Goal: Complete application form

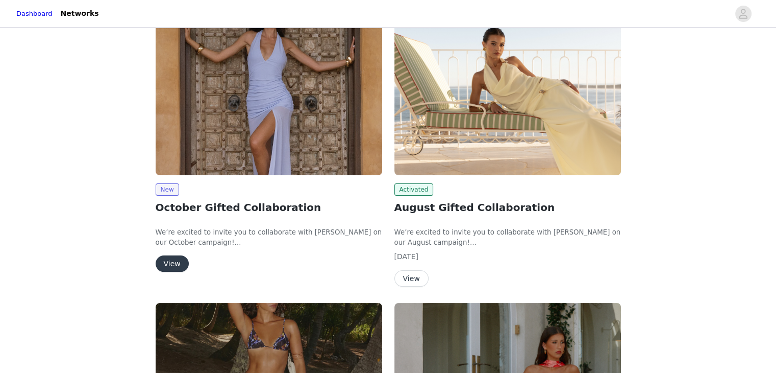
scroll to position [204, 0]
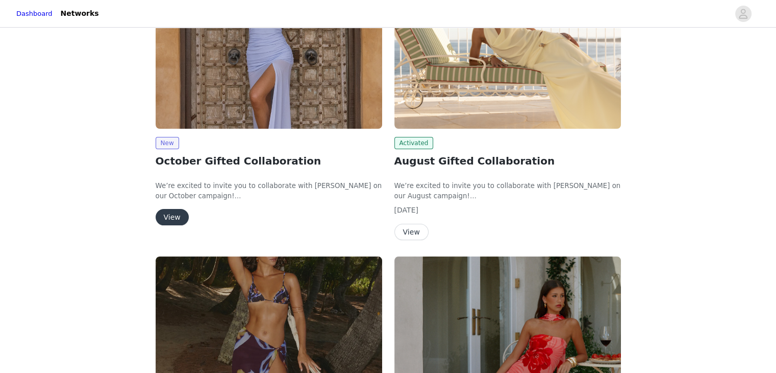
click at [164, 217] on button "View" at bounding box center [172, 217] width 33 height 16
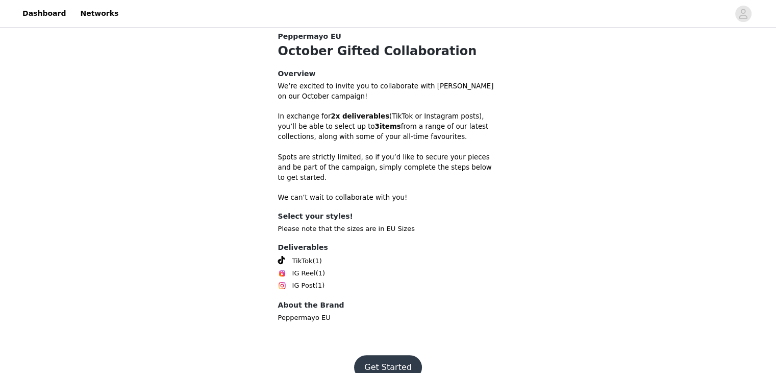
scroll to position [280, 0]
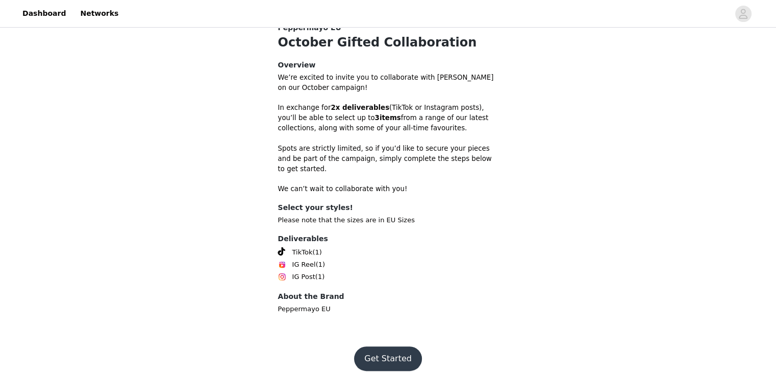
click at [374, 346] on button "Get Started" at bounding box center [388, 358] width 68 height 24
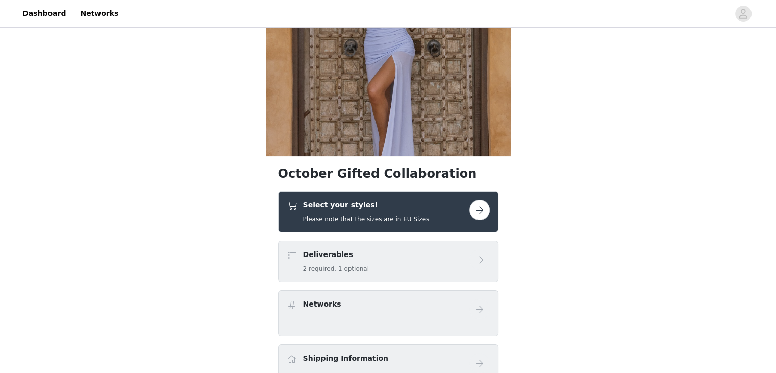
scroll to position [153, 0]
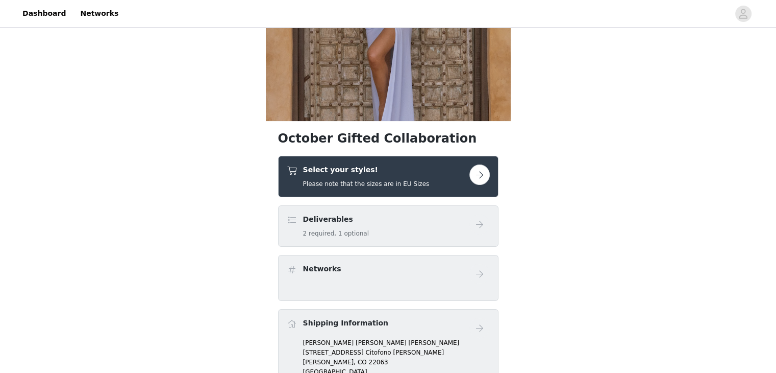
click at [454, 174] on div "Select your styles! Please note that the sizes are in EU Sizes" at bounding box center [378, 176] width 183 height 24
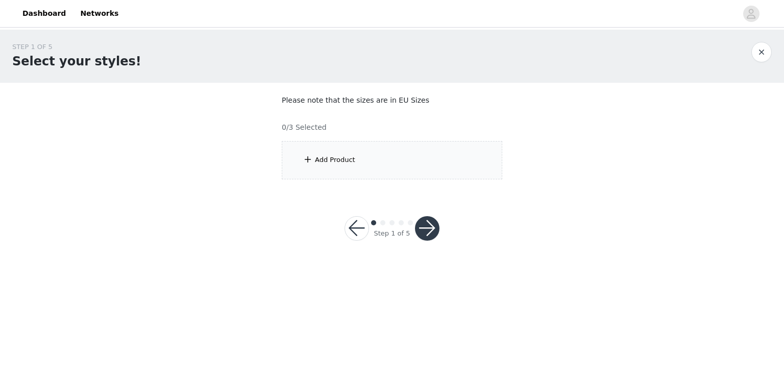
click at [327, 166] on div "Add Product" at bounding box center [392, 160] width 220 height 38
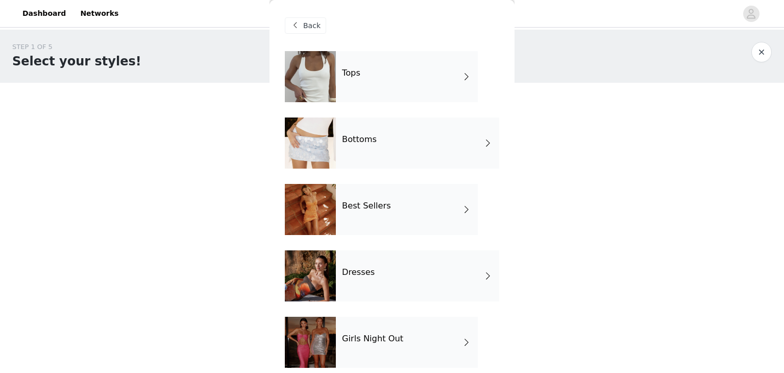
click at [379, 207] on h4 "Best Sellers" at bounding box center [366, 205] width 49 height 9
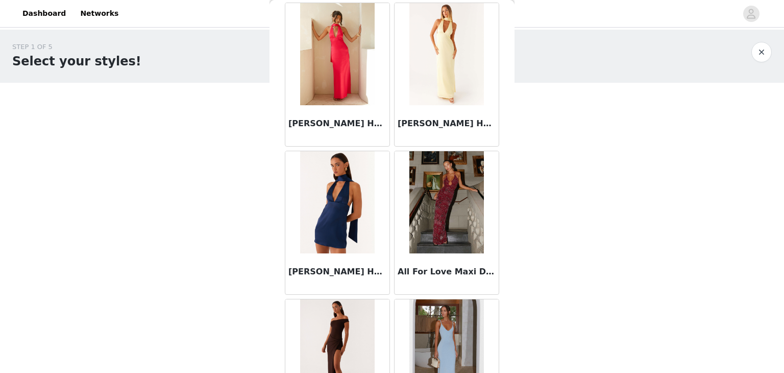
scroll to position [510, 0]
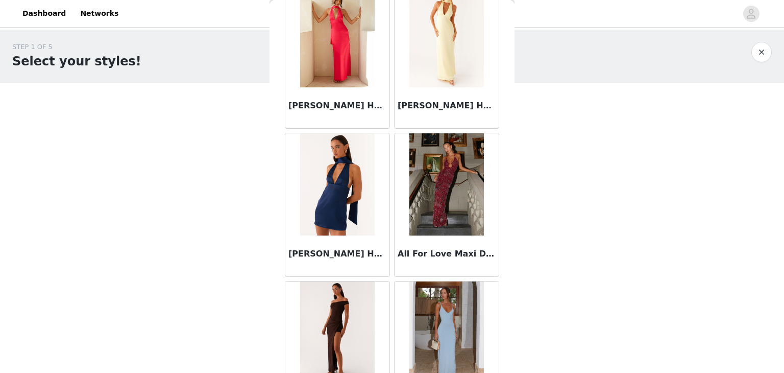
click at [440, 256] on h3 "All For Love Maxi Dress - Burgundy" at bounding box center [447, 253] width 98 height 12
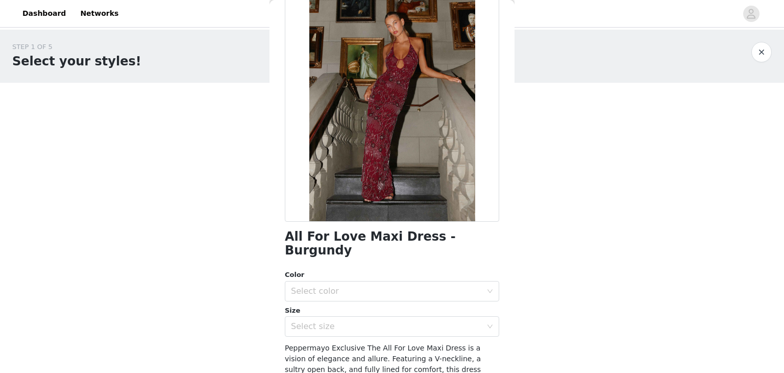
scroll to position [187, 0]
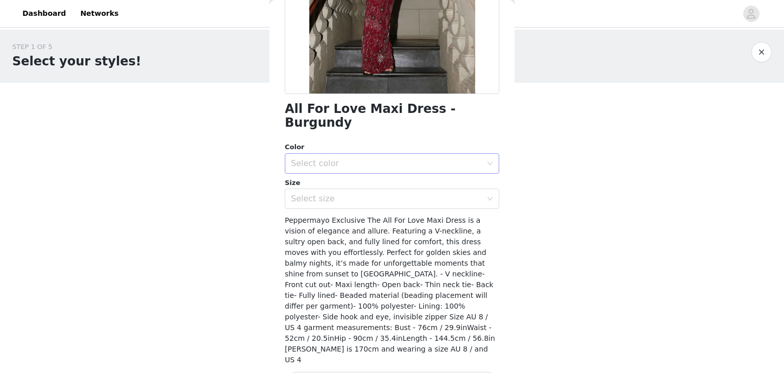
click at [312, 158] on div "Select color" at bounding box center [386, 163] width 191 height 10
click at [315, 174] on li "Burgundy" at bounding box center [388, 171] width 207 height 16
click at [319, 193] on div "Select size" at bounding box center [386, 198] width 191 height 10
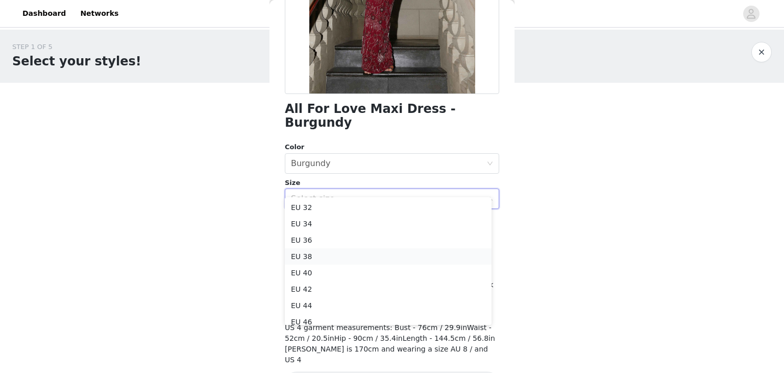
click at [329, 254] on li "EU 38" at bounding box center [388, 256] width 207 height 16
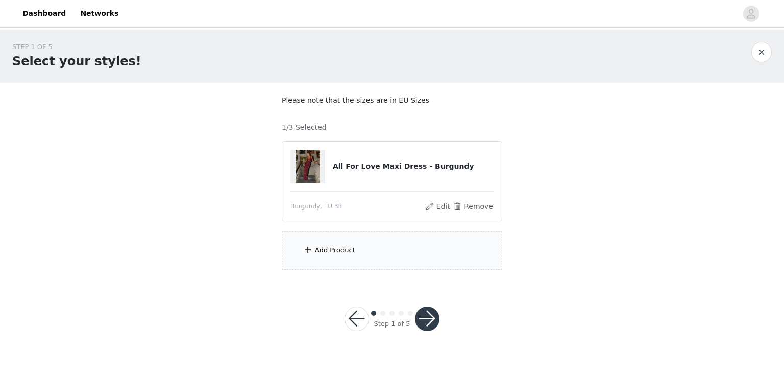
click at [372, 256] on div "Add Product" at bounding box center [392, 250] width 220 height 38
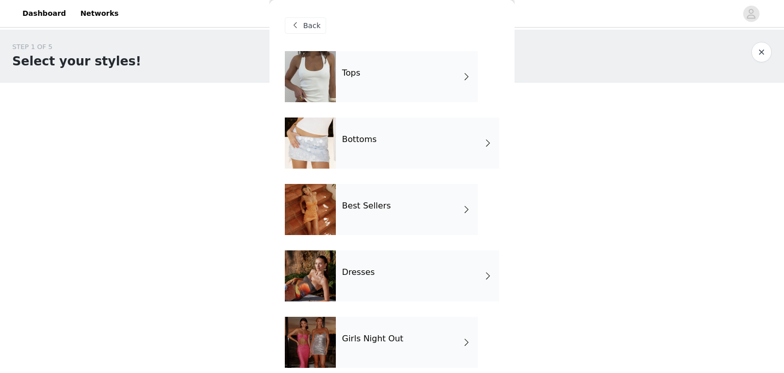
click at [418, 209] on div "Best Sellers" at bounding box center [407, 209] width 142 height 51
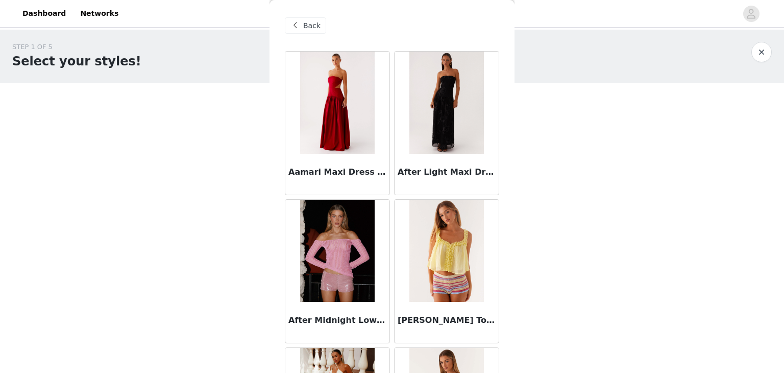
click at [301, 31] on div "Back" at bounding box center [305, 25] width 41 height 16
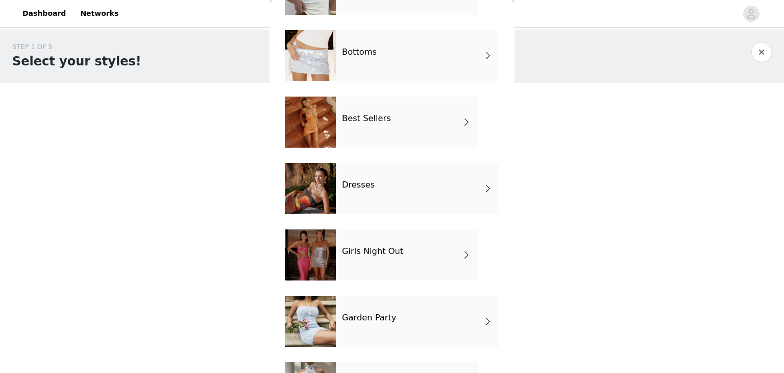
scroll to position [143, 0]
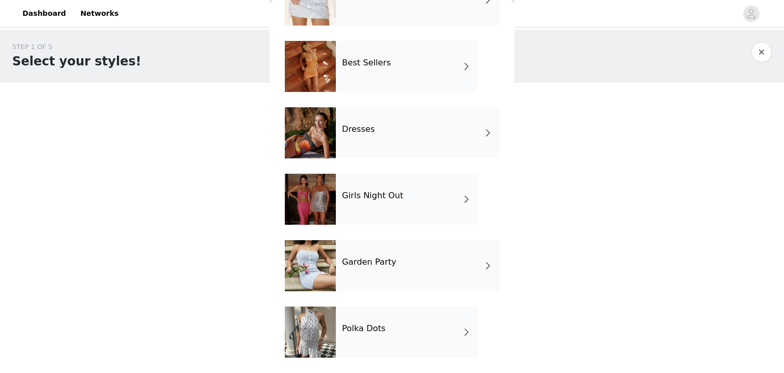
click at [380, 199] on h4 "Girls Night Out" at bounding box center [372, 195] width 61 height 9
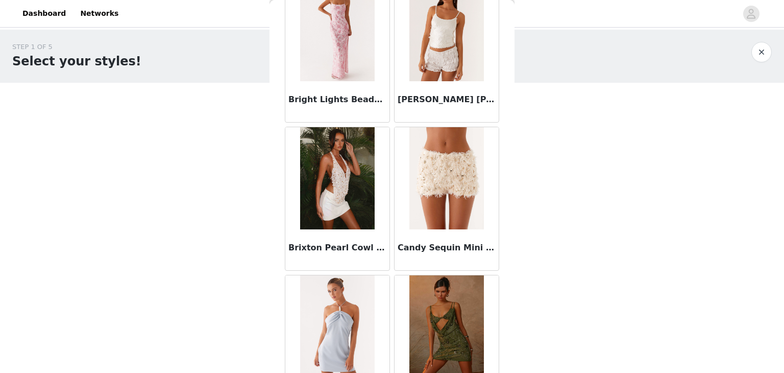
scroll to position [1187, 0]
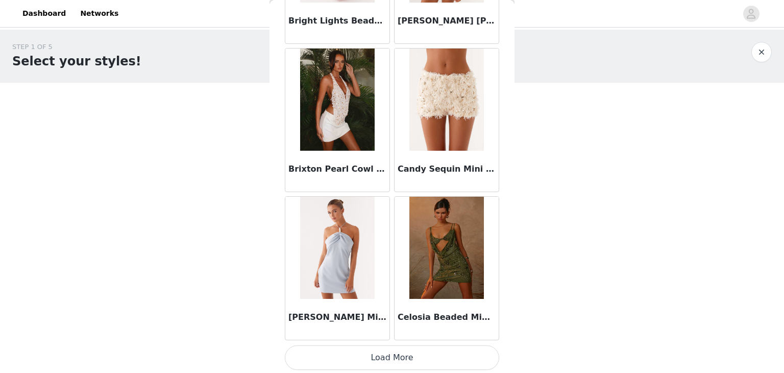
click at [392, 358] on button "Load More" at bounding box center [392, 357] width 214 height 24
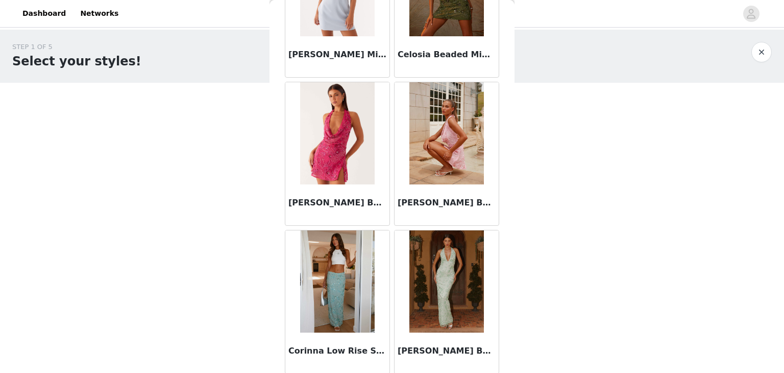
scroll to position [1493, 0]
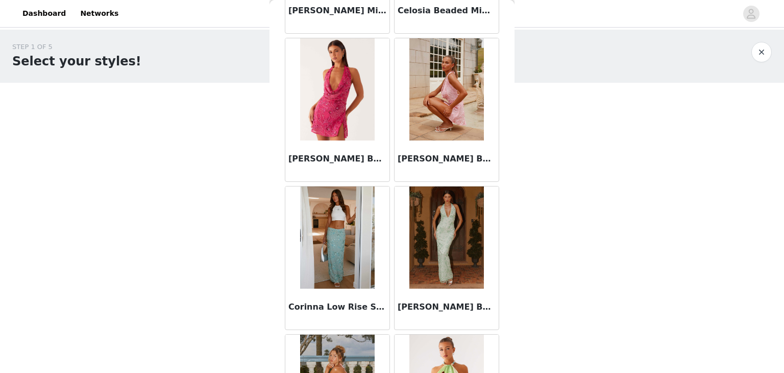
drag, startPoint x: 514, startPoint y: 203, endPoint x: 510, endPoint y: 207, distance: 5.4
click at [511, 207] on div "STEP 1 OF 5 Select your styles! Please note that the sizes are in EU Sizes 1/3 …" at bounding box center [392, 156] width 784 height 252
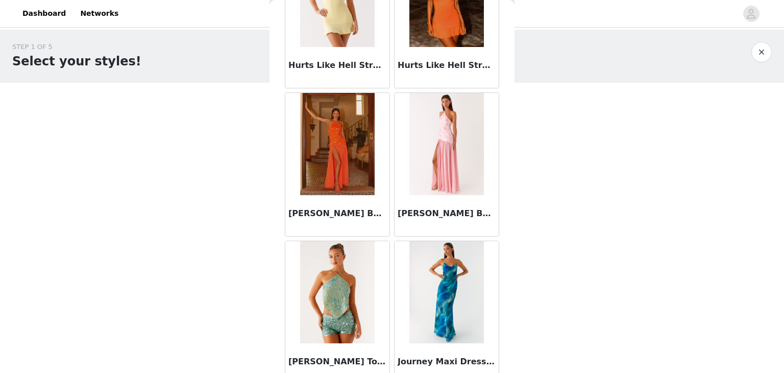
scroll to position [2541, 0]
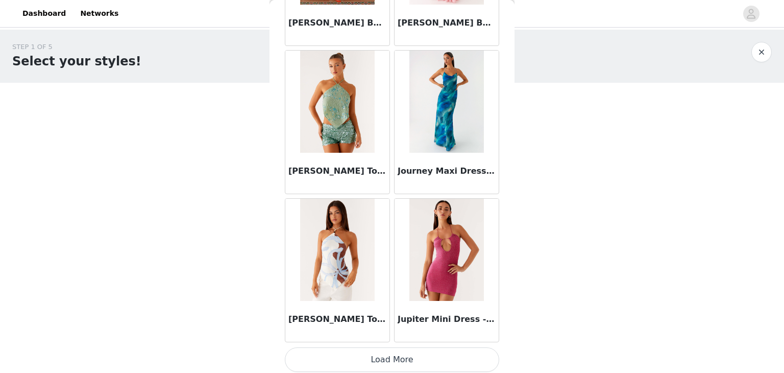
click at [348, 364] on button "Load More" at bounding box center [392, 359] width 214 height 24
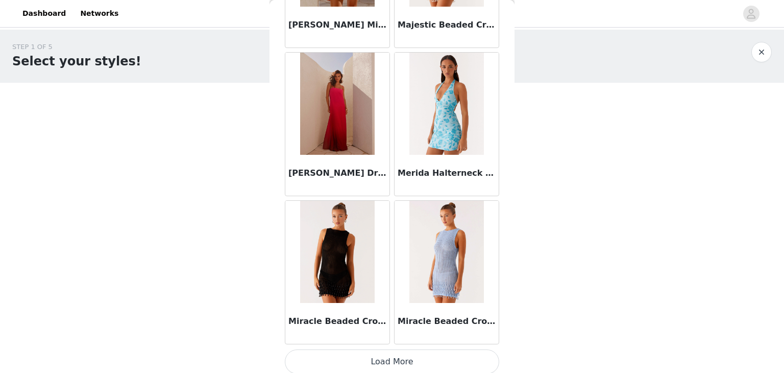
click at [390, 351] on button "Load More" at bounding box center [392, 361] width 214 height 24
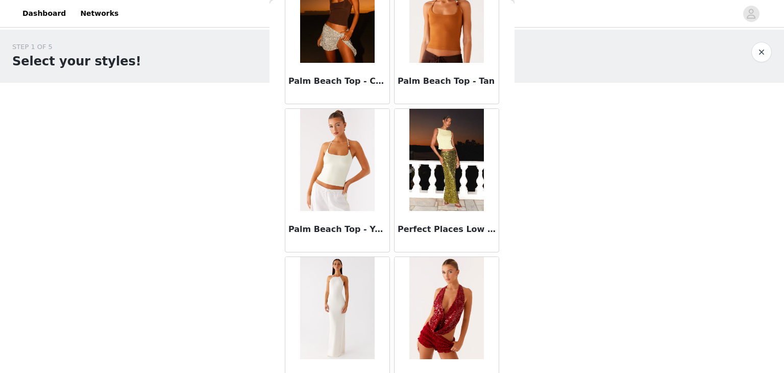
scroll to position [5621, 0]
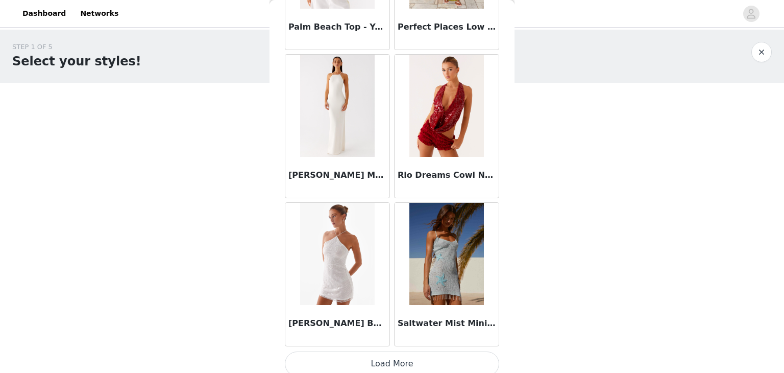
click at [404, 361] on button "Load More" at bounding box center [392, 363] width 214 height 24
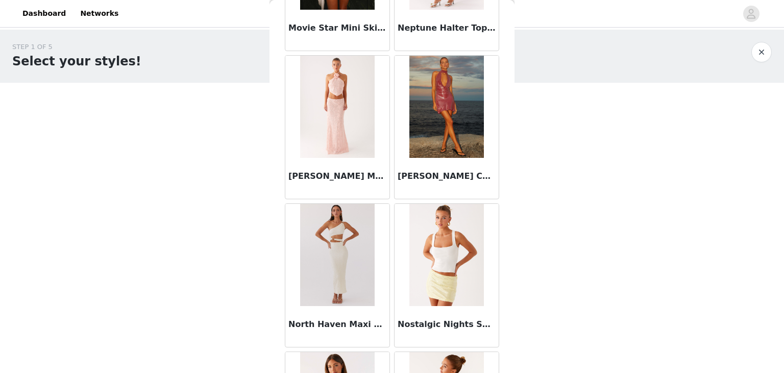
scroll to position [0, 0]
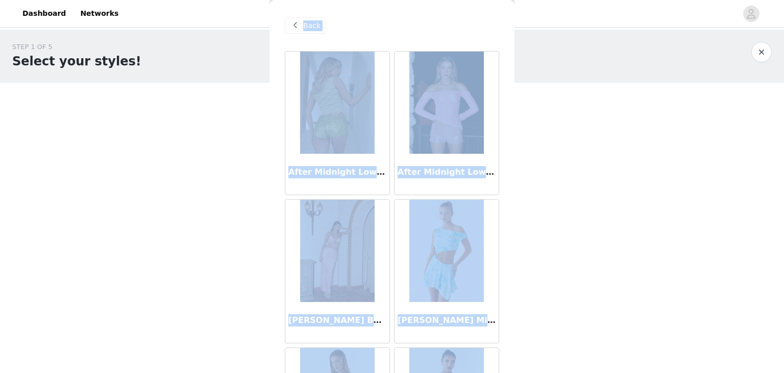
click at [308, 24] on span "Back" at bounding box center [311, 25] width 17 height 11
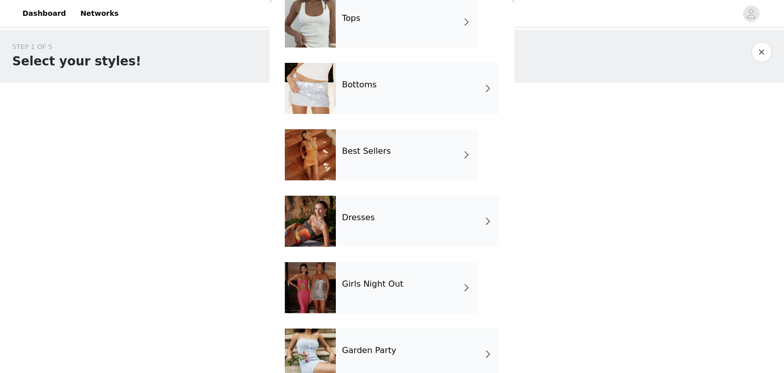
scroll to position [143, 0]
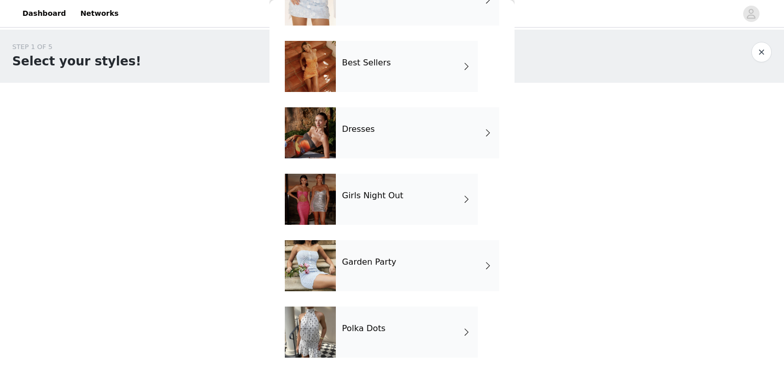
click at [380, 318] on div "Polka Dots" at bounding box center [407, 331] width 142 height 51
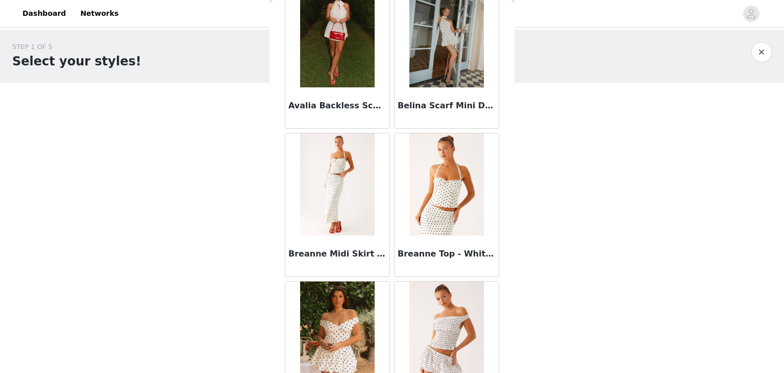
scroll to position [0, 0]
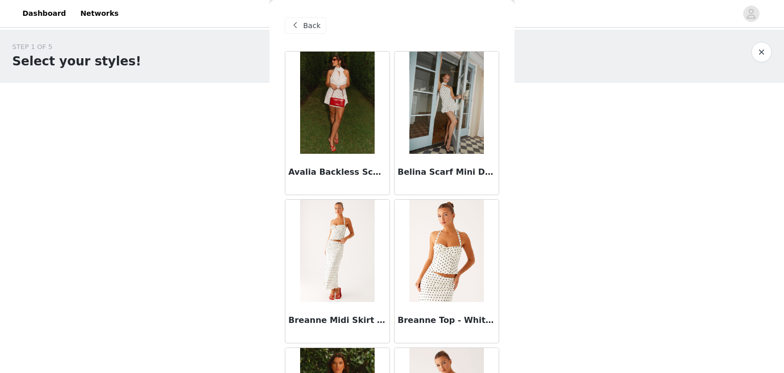
click at [306, 29] on span "Back" at bounding box center [311, 25] width 17 height 11
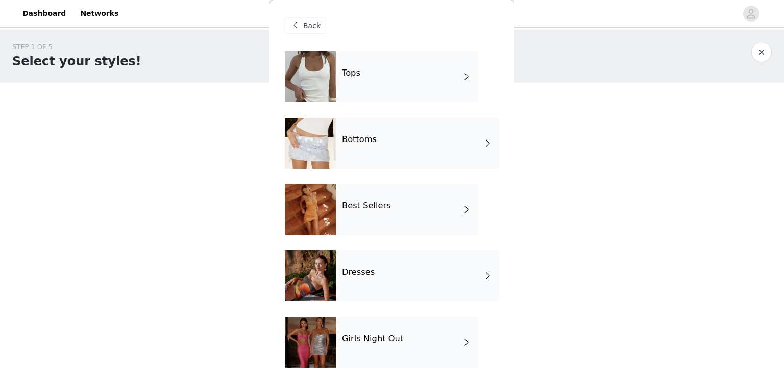
click at [382, 153] on div "Bottoms" at bounding box center [417, 142] width 163 height 51
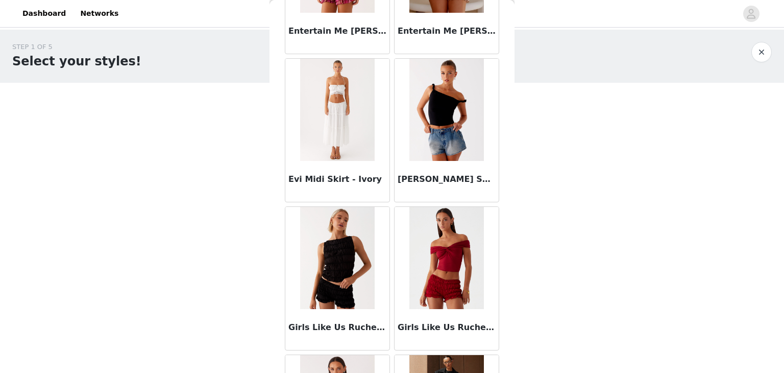
scroll to position [1187, 0]
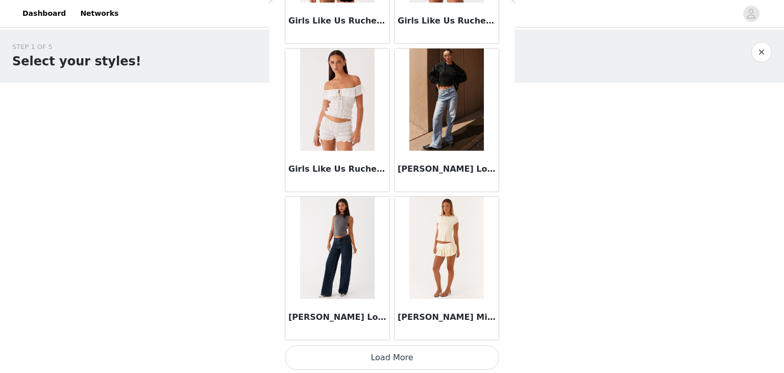
click at [402, 358] on button "Load More" at bounding box center [392, 357] width 214 height 24
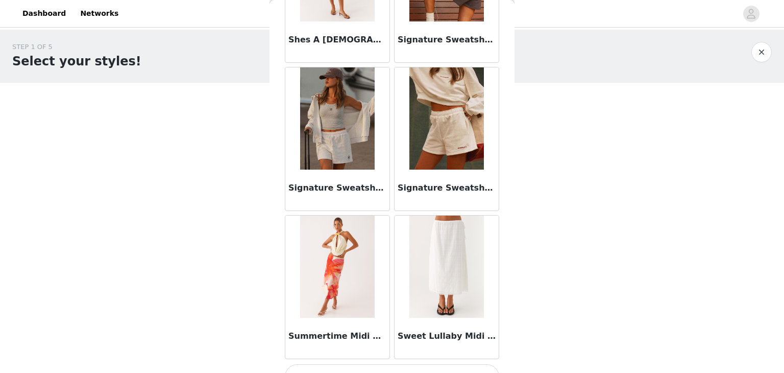
scroll to position [2665, 0]
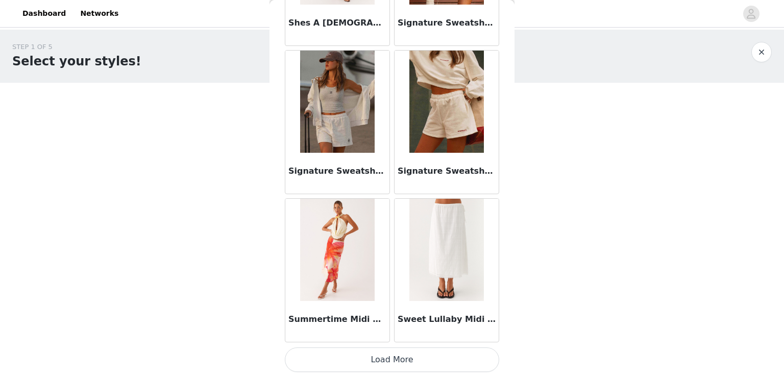
click at [345, 352] on button "Load More" at bounding box center [392, 359] width 214 height 24
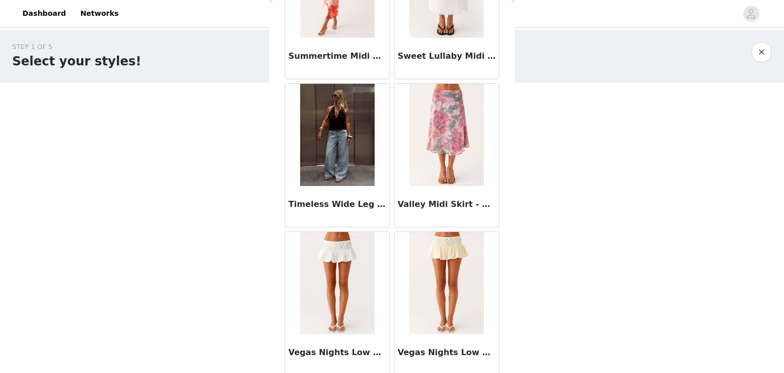
scroll to position [0, 0]
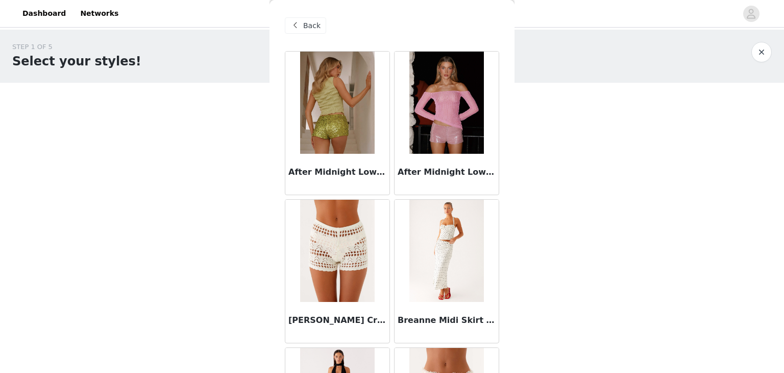
click at [302, 21] on div "Back" at bounding box center [305, 25] width 41 height 16
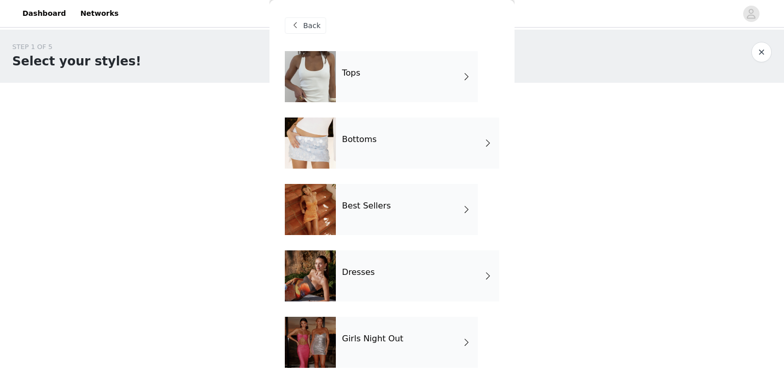
click at [395, 276] on div "Dresses" at bounding box center [417, 275] width 163 height 51
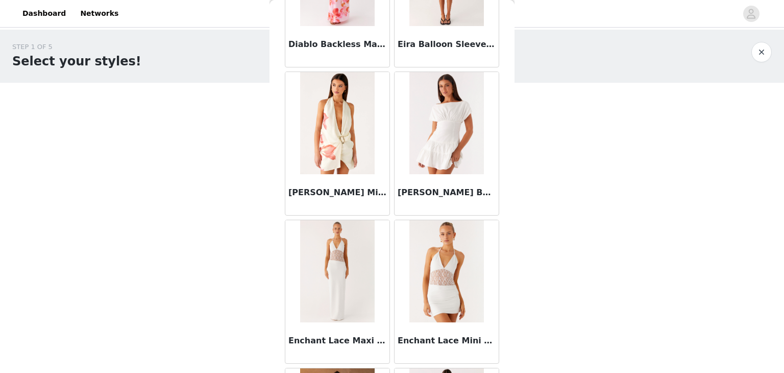
scroll to position [1123, 0]
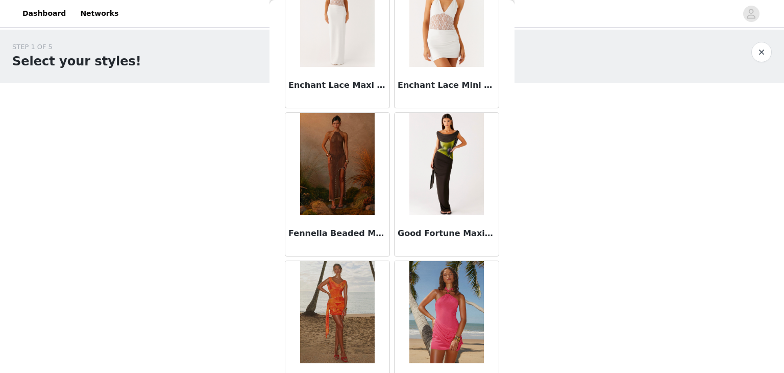
click at [464, 166] on img at bounding box center [446, 164] width 75 height 102
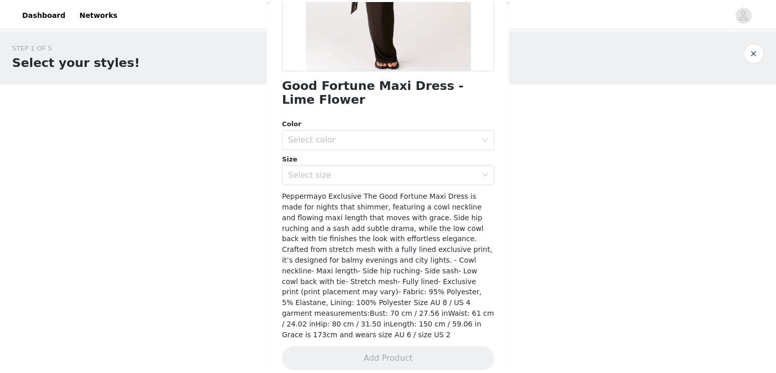
scroll to position [211, 0]
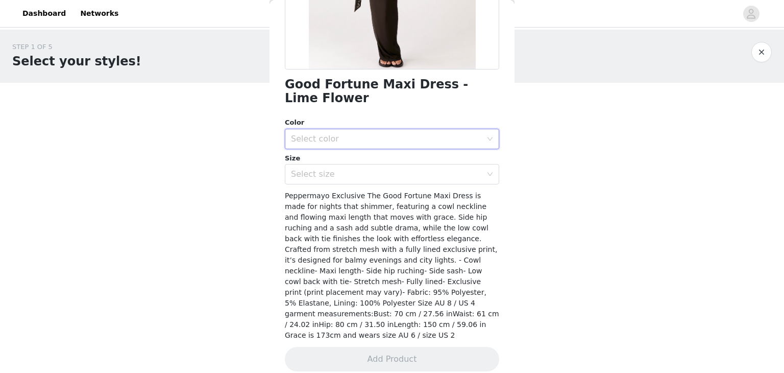
click at [350, 145] on div "Select color" at bounding box center [388, 138] width 195 height 19
click at [331, 160] on li "Lime Flower" at bounding box center [388, 161] width 207 height 16
click at [341, 178] on div "Select size" at bounding box center [386, 174] width 191 height 10
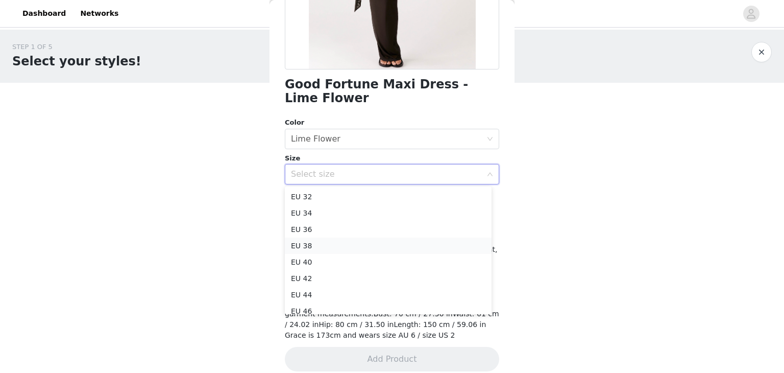
click at [316, 243] on li "EU 38" at bounding box center [388, 245] width 207 height 16
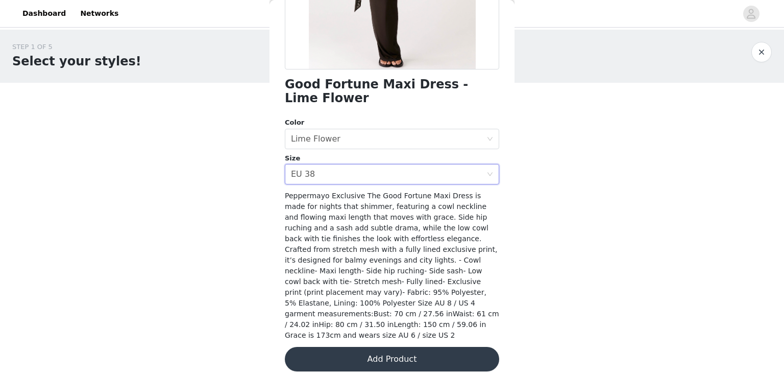
click at [379, 347] on button "Add Product" at bounding box center [392, 358] width 214 height 24
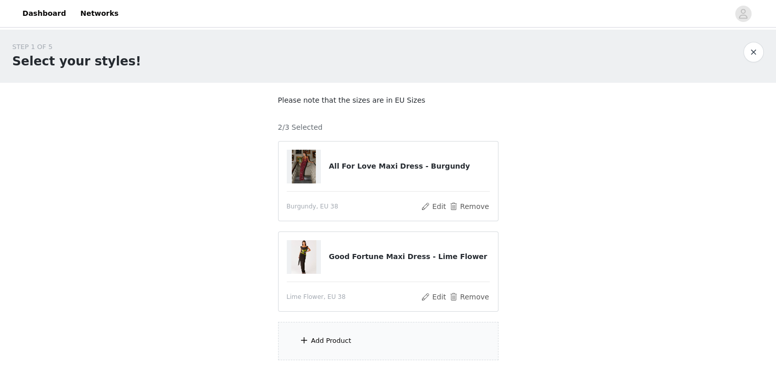
click at [352, 338] on div "Add Product" at bounding box center [388, 340] width 220 height 38
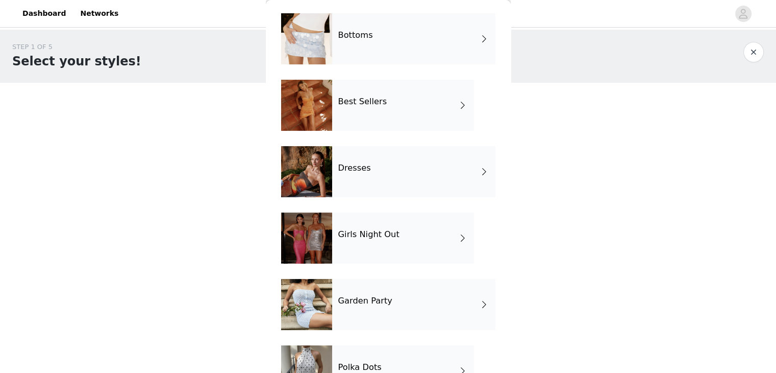
scroll to position [143, 0]
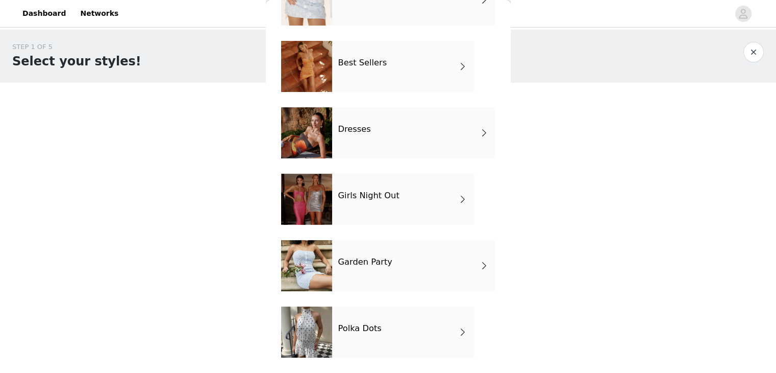
click at [373, 144] on div "Dresses" at bounding box center [413, 132] width 163 height 51
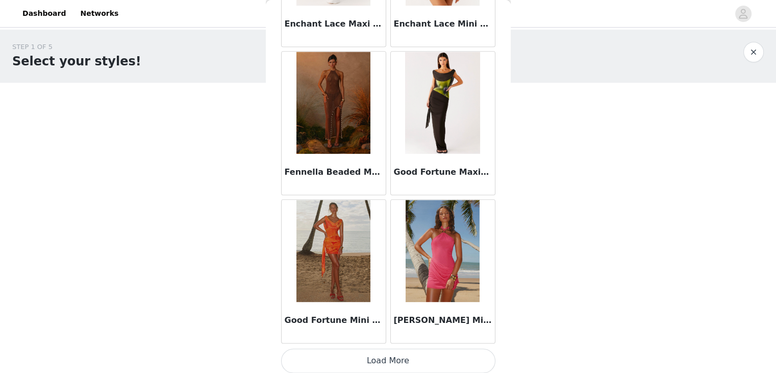
scroll to position [1187, 0]
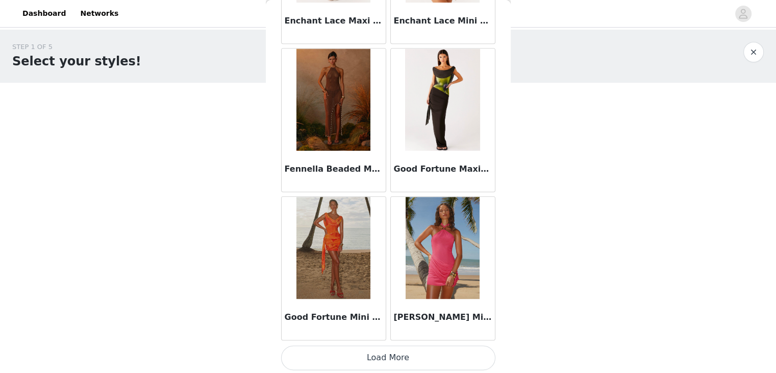
click at [418, 350] on button "Load More" at bounding box center [388, 357] width 214 height 24
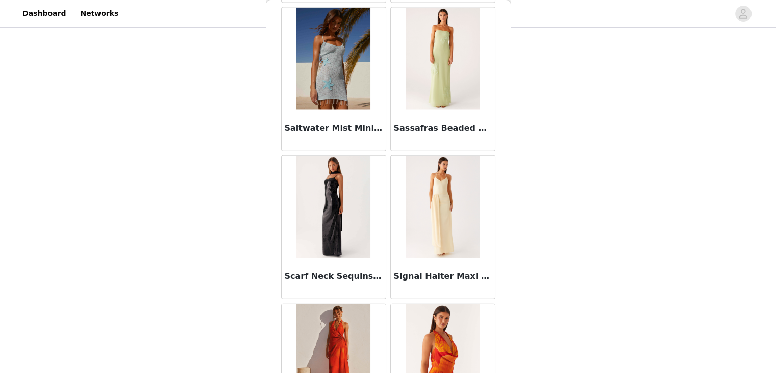
scroll to position [2665, 0]
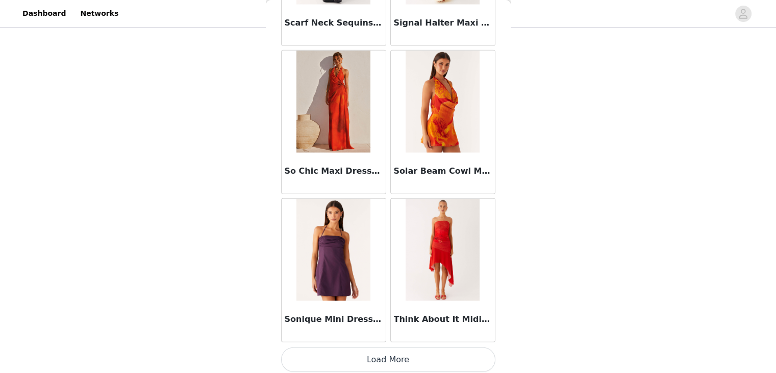
click at [370, 356] on button "Load More" at bounding box center [388, 359] width 214 height 24
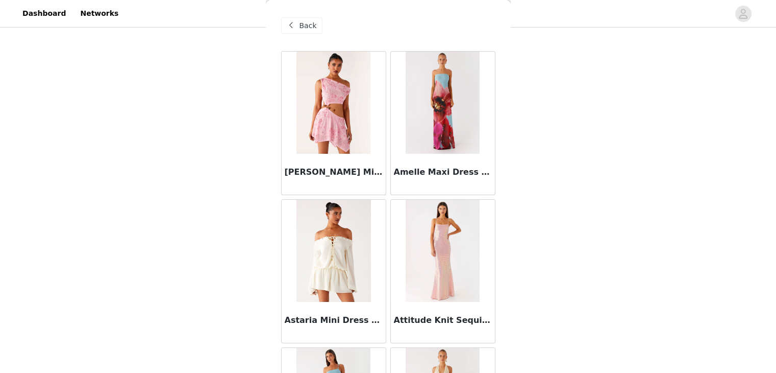
scroll to position [0, 0]
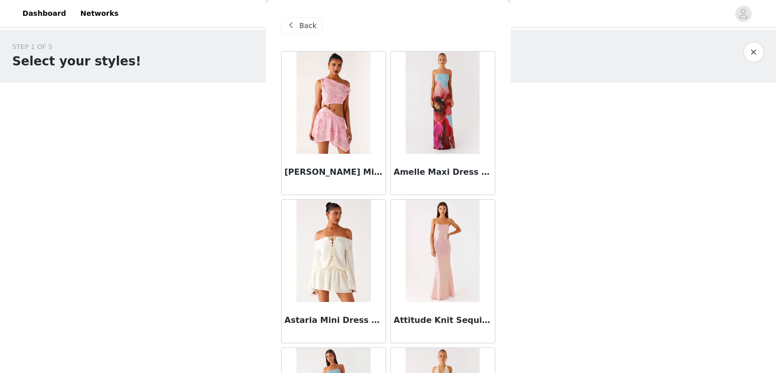
click at [296, 23] on span at bounding box center [291, 25] width 12 height 12
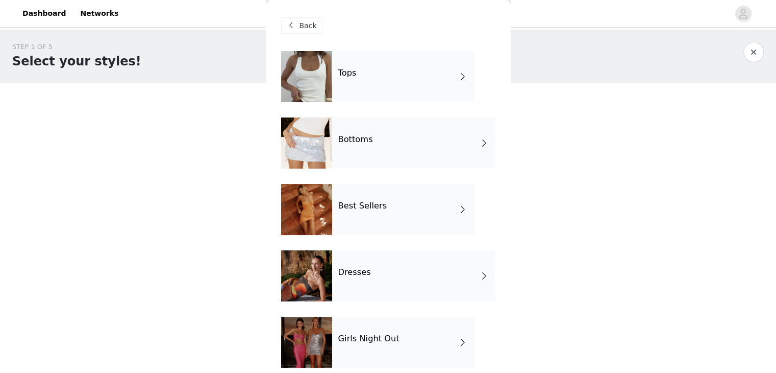
click at [380, 70] on div "Tops" at bounding box center [403, 76] width 142 height 51
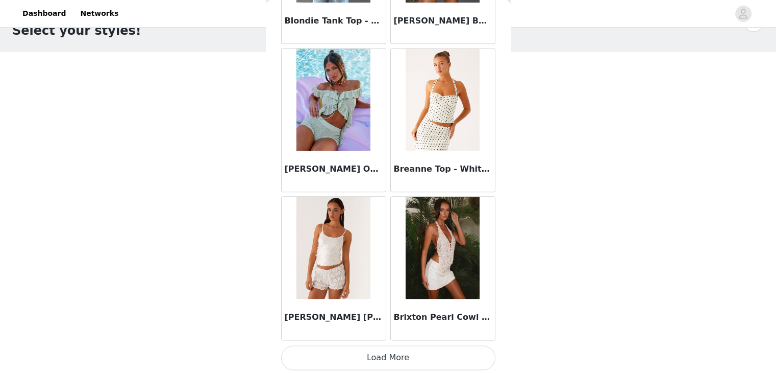
scroll to position [72, 0]
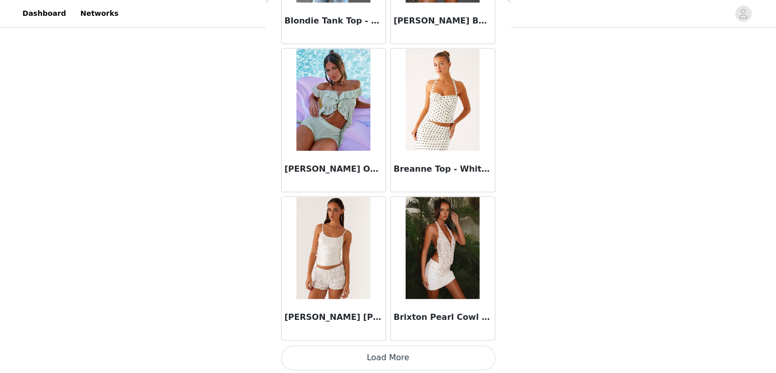
click at [381, 360] on button "Load More" at bounding box center [388, 357] width 214 height 24
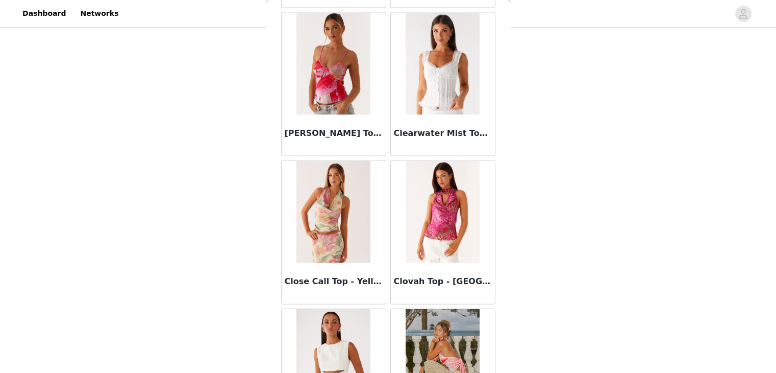
scroll to position [2665, 0]
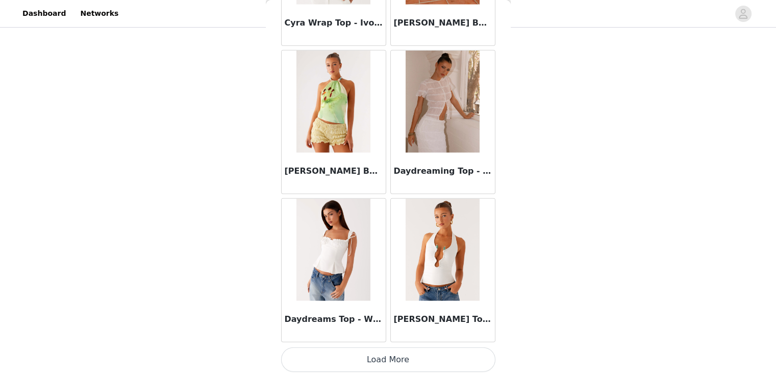
click at [391, 357] on button "Load More" at bounding box center [388, 359] width 214 height 24
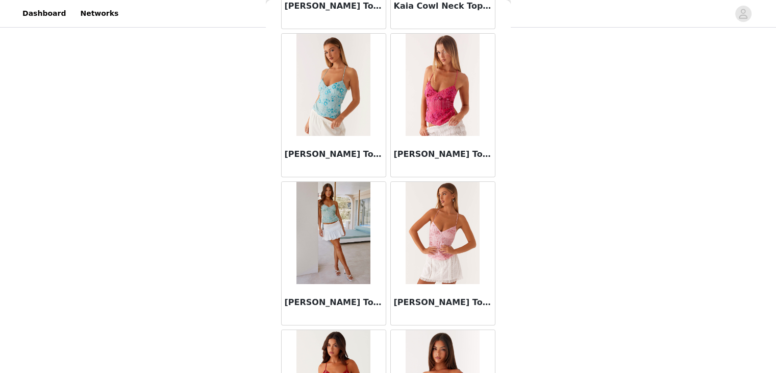
scroll to position [4143, 0]
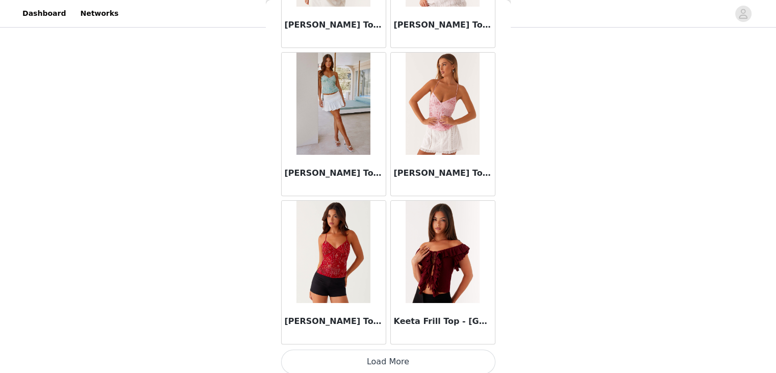
click at [390, 355] on button "Load More" at bounding box center [388, 361] width 214 height 24
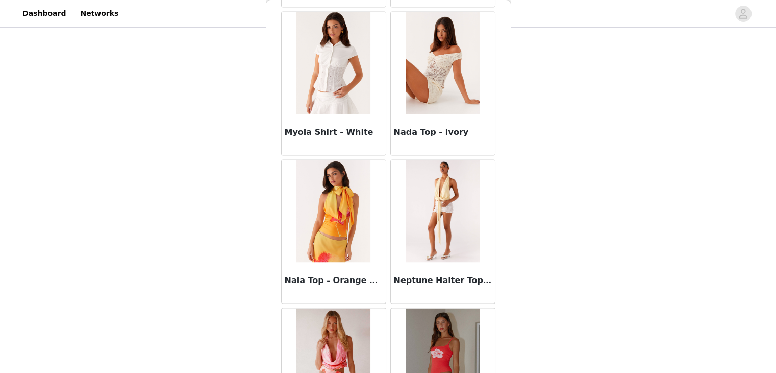
scroll to position [5621, 0]
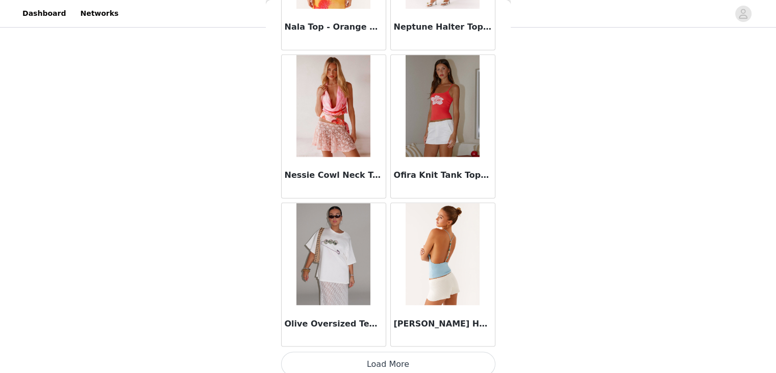
click at [392, 354] on button "Load More" at bounding box center [388, 363] width 214 height 24
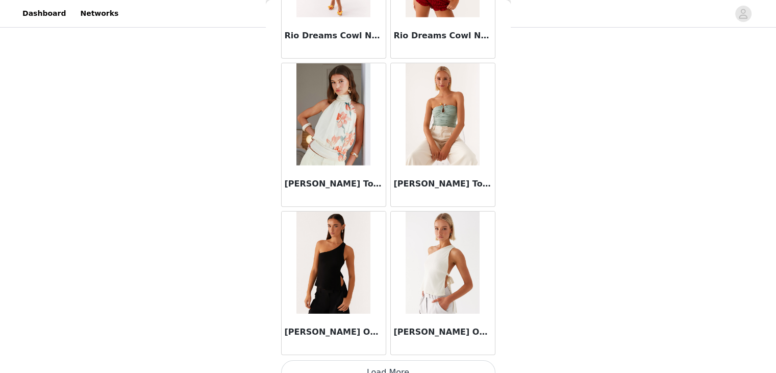
scroll to position [7098, 0]
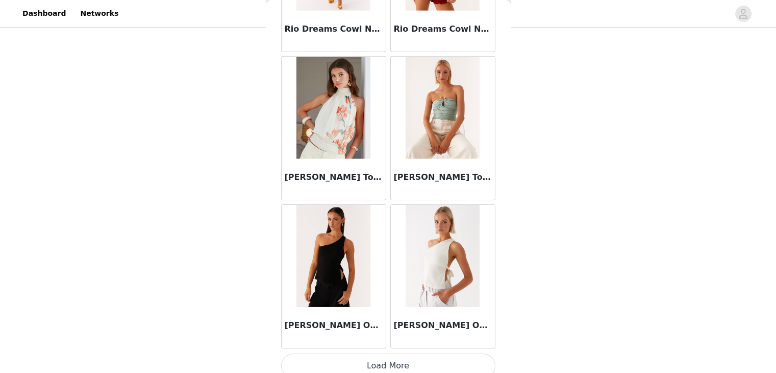
click at [416, 358] on button "Load More" at bounding box center [388, 365] width 214 height 24
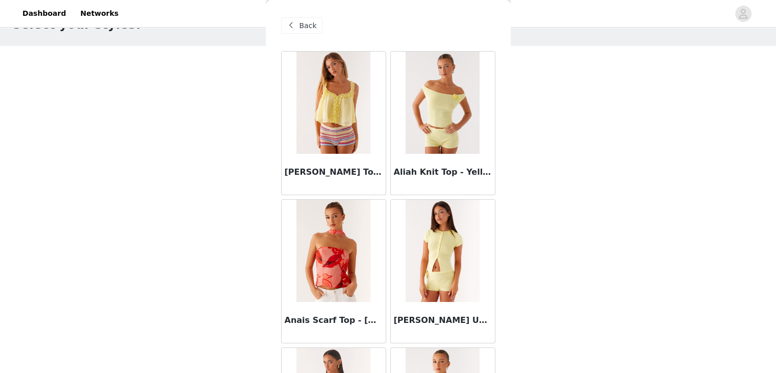
scroll to position [21, 0]
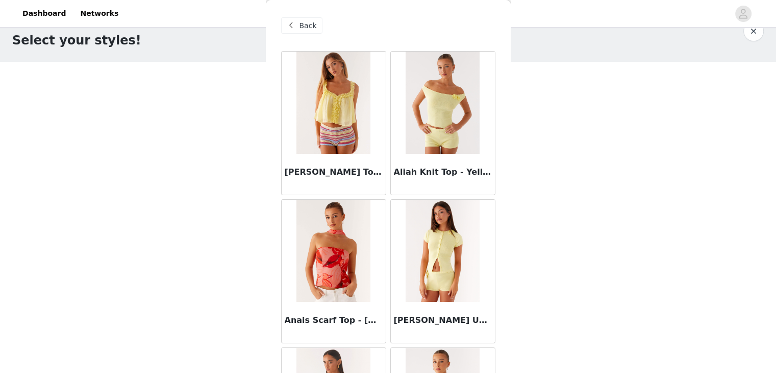
click at [294, 23] on span at bounding box center [291, 25] width 12 height 12
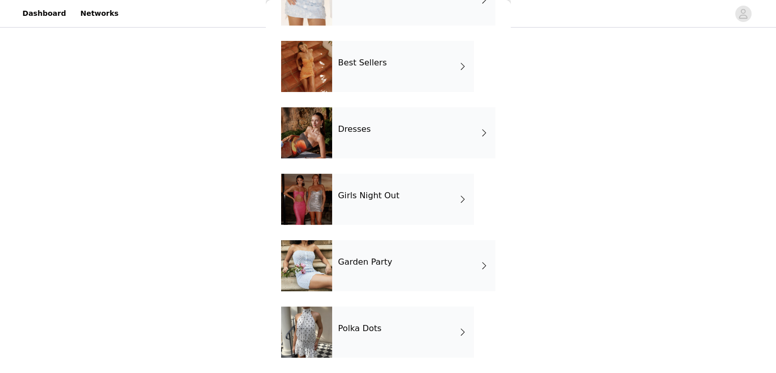
scroll to position [72, 0]
click at [376, 260] on h4 "Garden Party" at bounding box center [365, 261] width 54 height 9
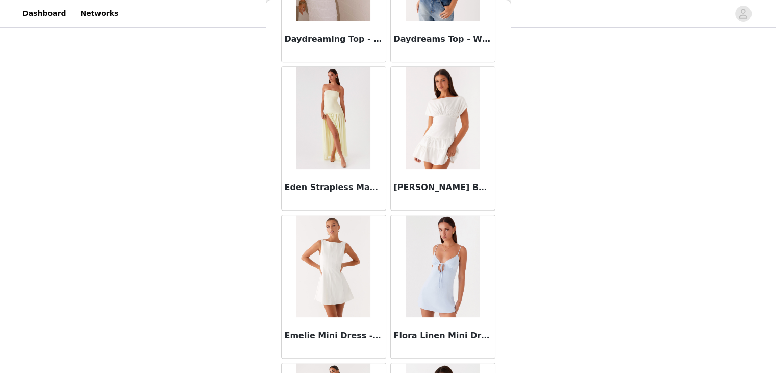
scroll to position [1187, 0]
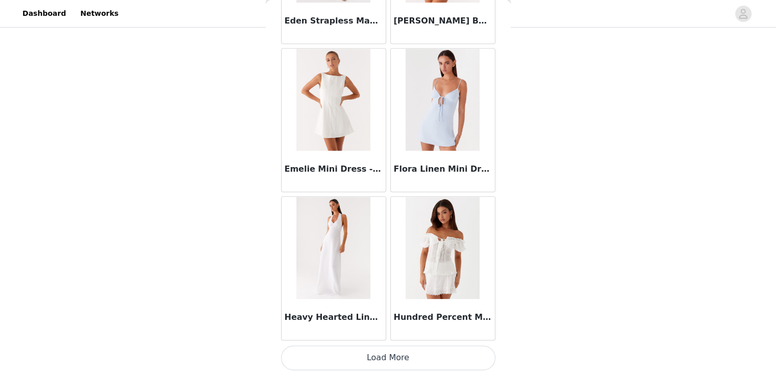
click at [402, 360] on button "Load More" at bounding box center [388, 357] width 214 height 24
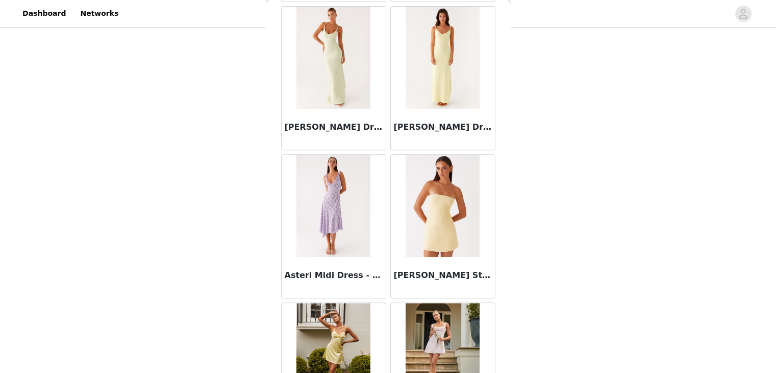
scroll to position [0, 0]
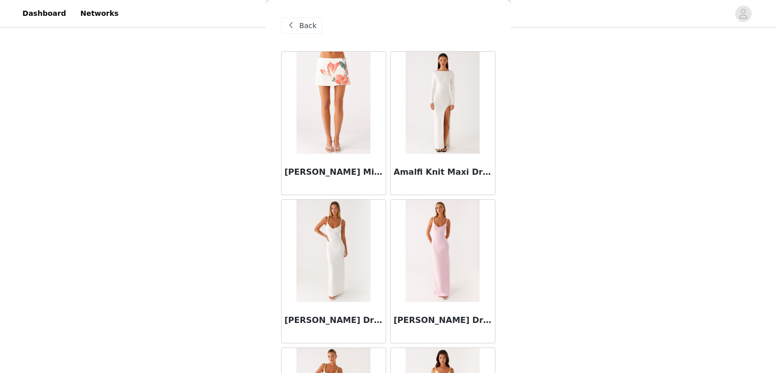
click at [293, 25] on span at bounding box center [291, 25] width 12 height 12
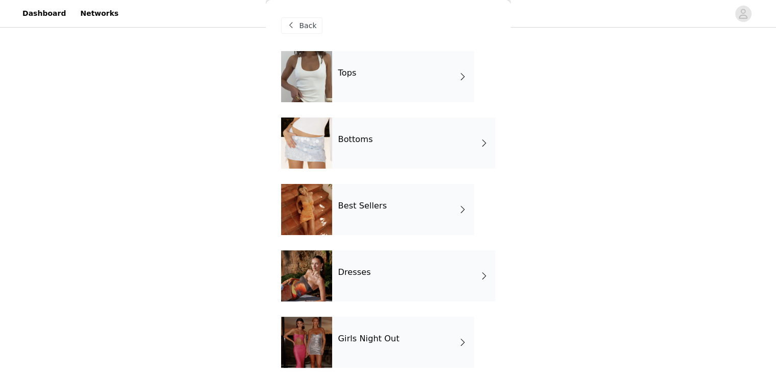
click at [356, 93] on div "Tops" at bounding box center [403, 76] width 142 height 51
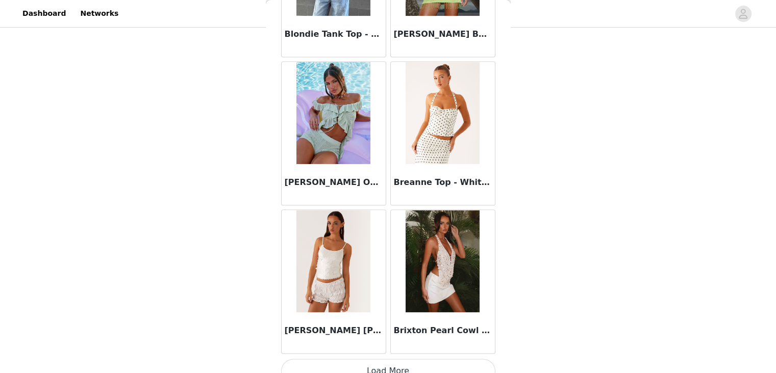
scroll to position [1187, 0]
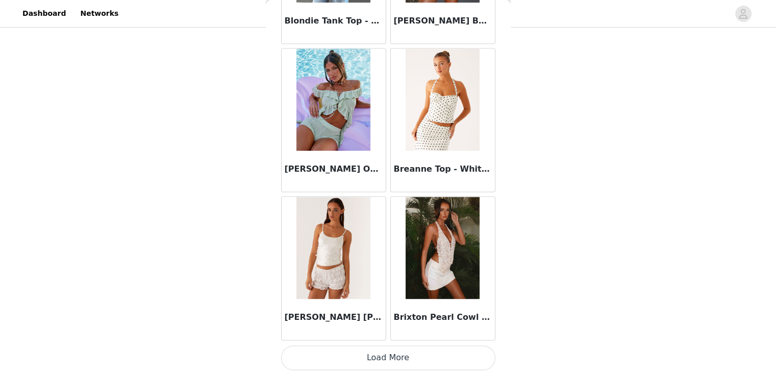
click at [393, 363] on button "Load More" at bounding box center [388, 357] width 214 height 24
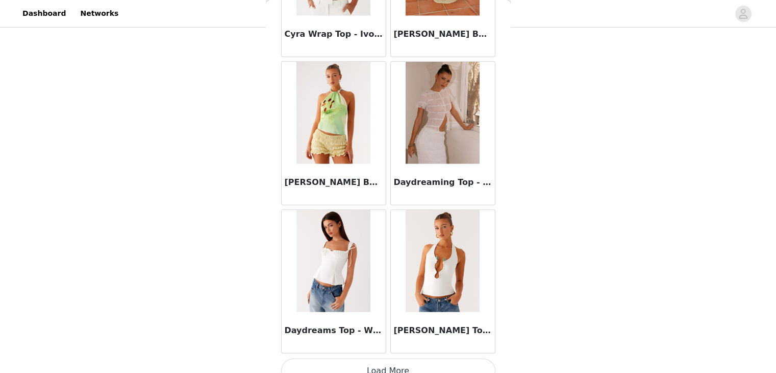
scroll to position [2665, 0]
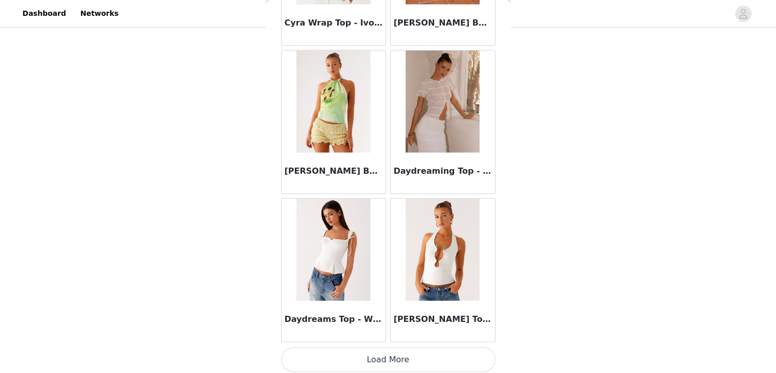
click at [395, 358] on button "Load More" at bounding box center [388, 359] width 214 height 24
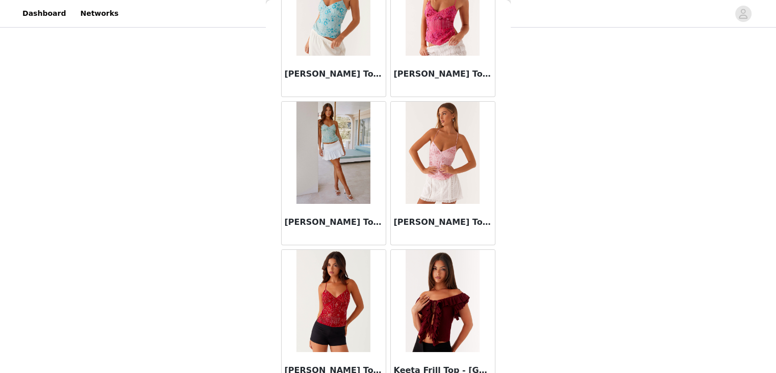
scroll to position [4143, 0]
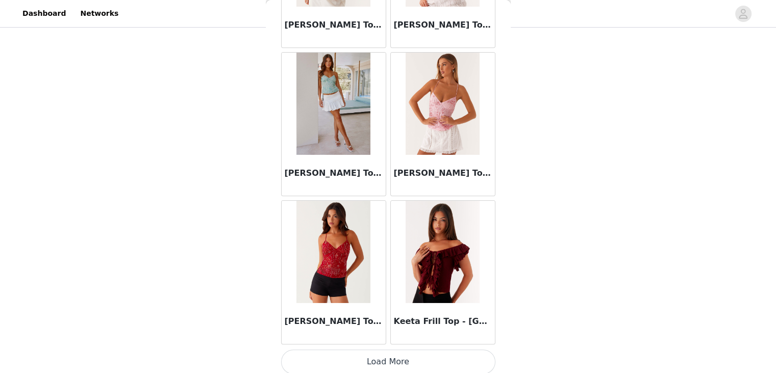
click at [404, 354] on button "Load More" at bounding box center [388, 361] width 214 height 24
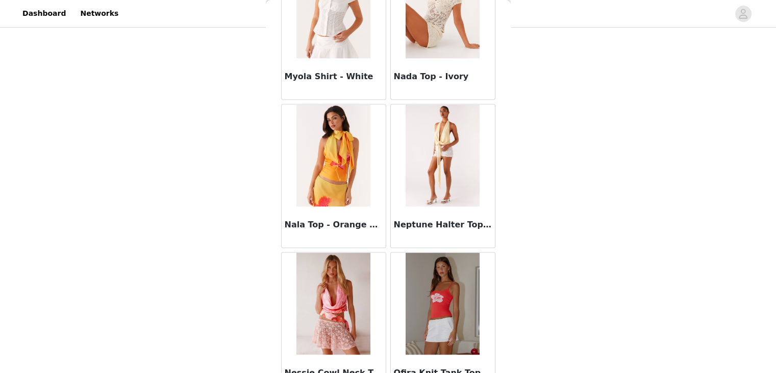
scroll to position [5572, 0]
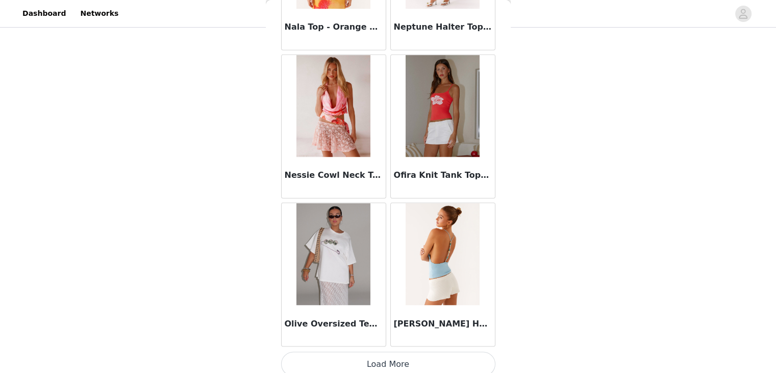
click at [374, 351] on button "Load More" at bounding box center [388, 363] width 214 height 24
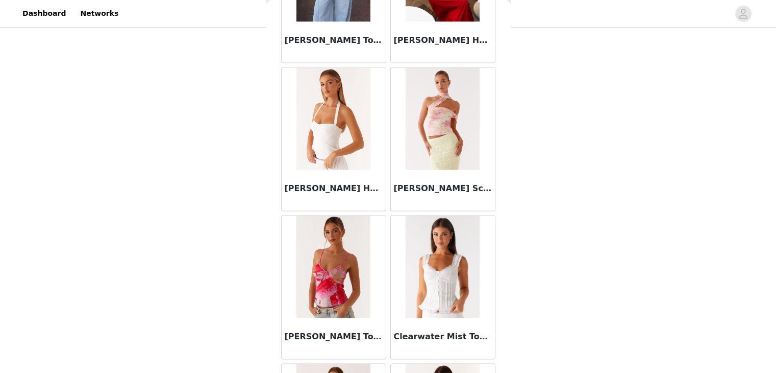
scroll to position [0, 0]
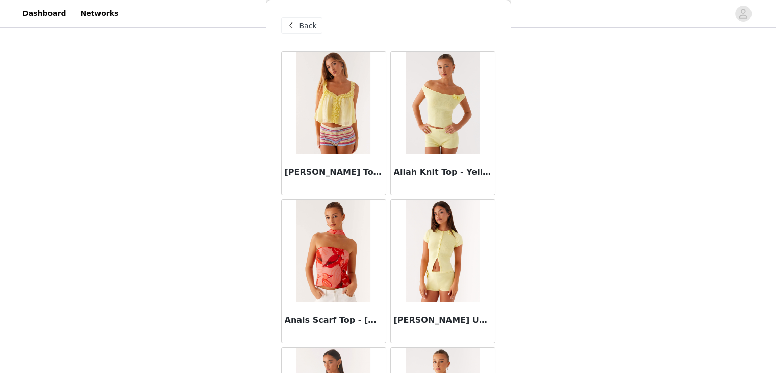
click at [313, 20] on span "Back" at bounding box center [308, 25] width 17 height 11
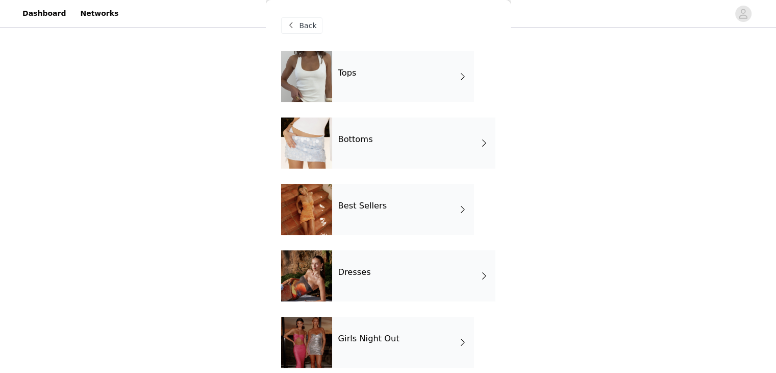
click at [313, 22] on span "Back" at bounding box center [308, 25] width 17 height 11
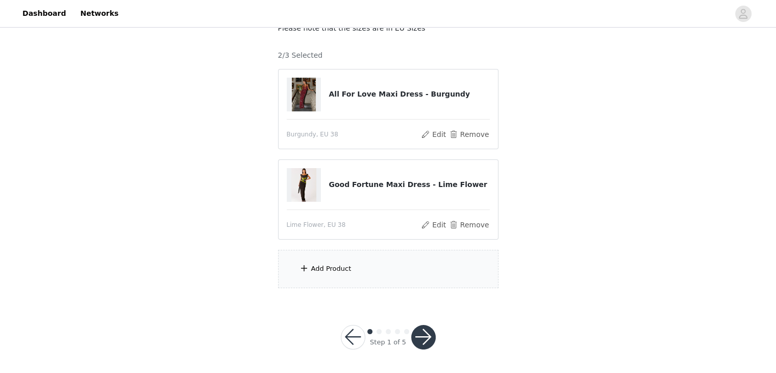
click at [309, 266] on div "Add Product" at bounding box center [388, 269] width 220 height 38
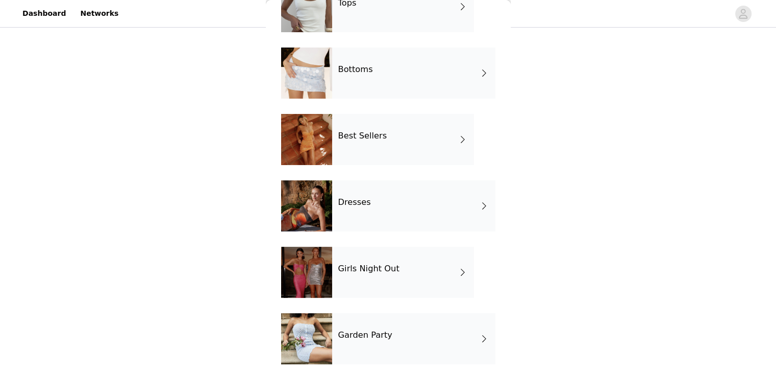
scroll to position [143, 0]
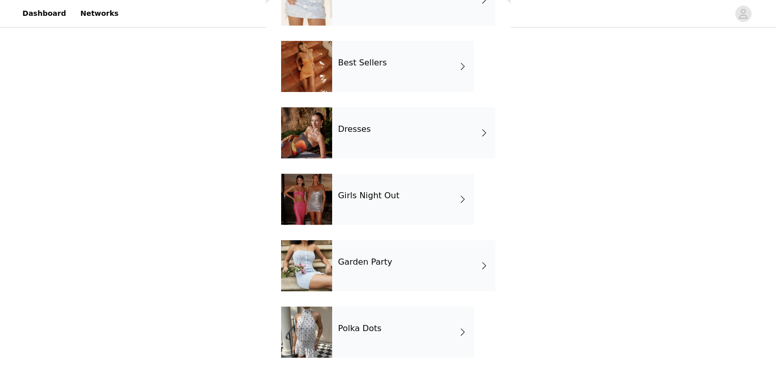
click at [354, 334] on div "Polka Dots" at bounding box center [403, 331] width 142 height 51
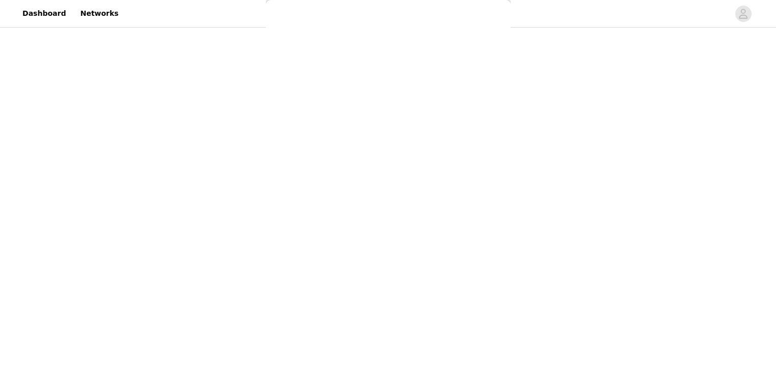
scroll to position [0, 0]
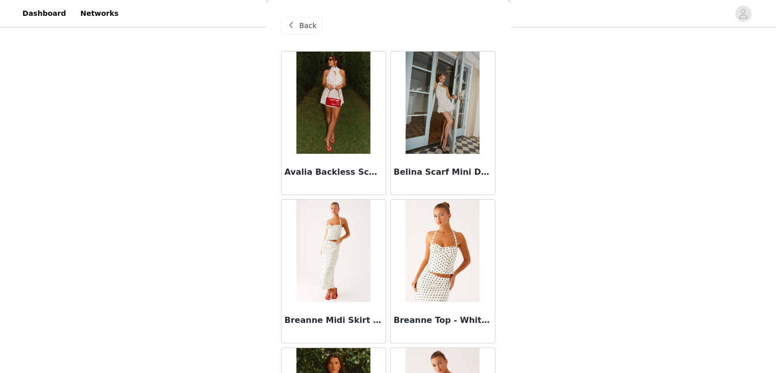
click at [432, 112] on img at bounding box center [443, 103] width 74 height 102
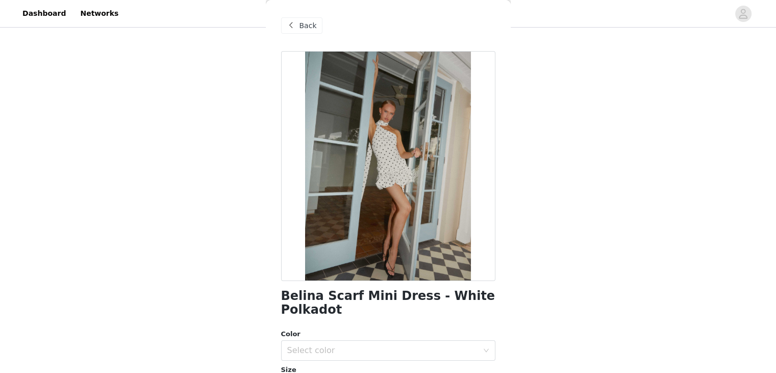
click at [298, 26] on div "Back" at bounding box center [301, 25] width 41 height 16
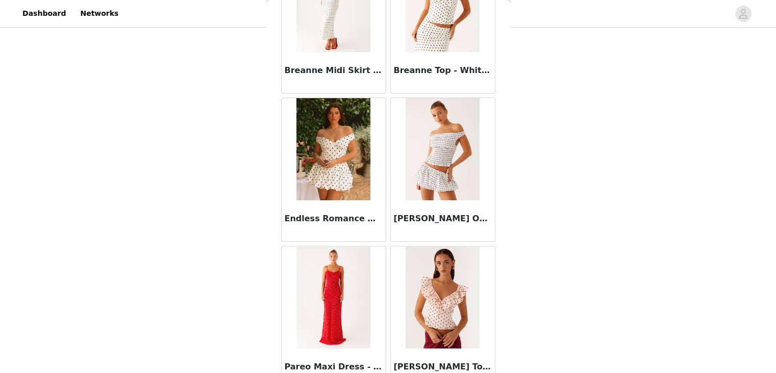
scroll to position [255, 0]
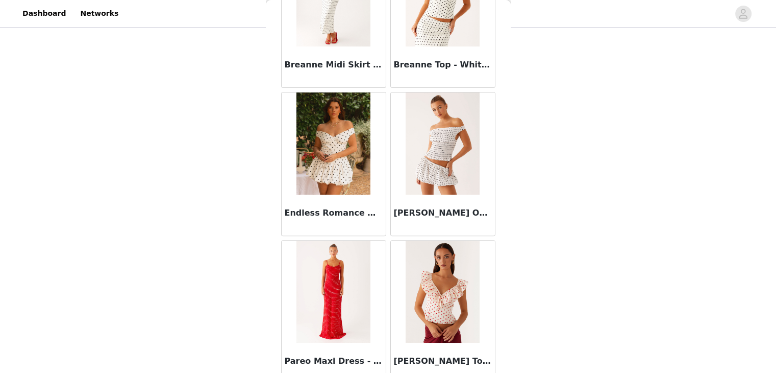
click at [337, 138] on img at bounding box center [333, 143] width 74 height 102
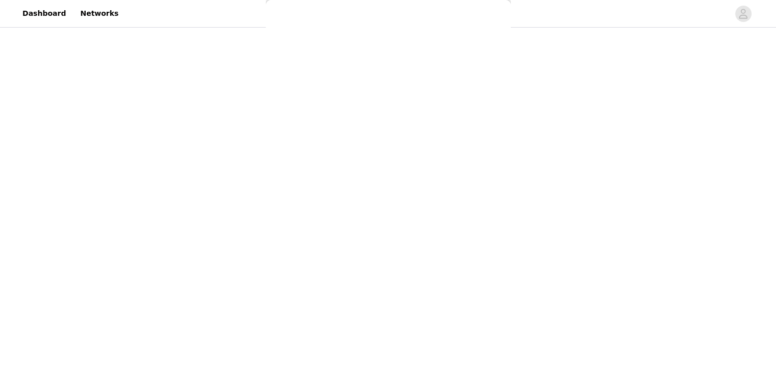
scroll to position [0, 0]
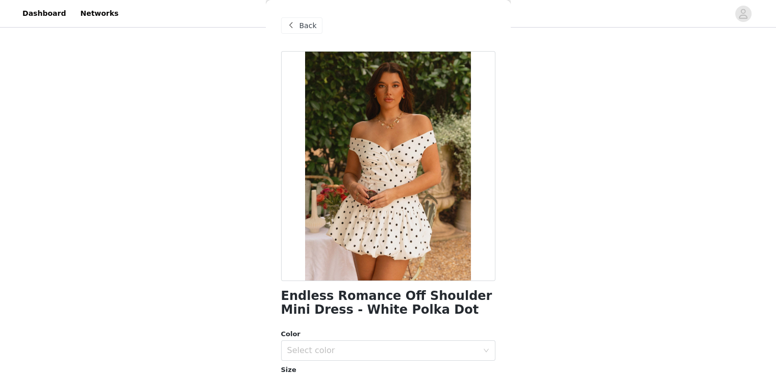
click at [305, 24] on span "Back" at bounding box center [308, 25] width 17 height 11
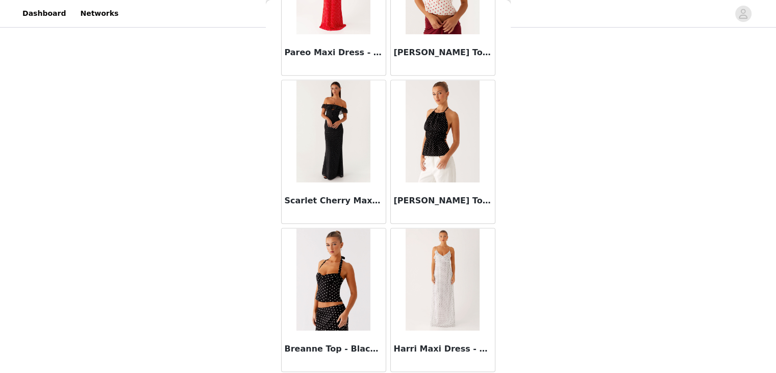
scroll to position [308, 0]
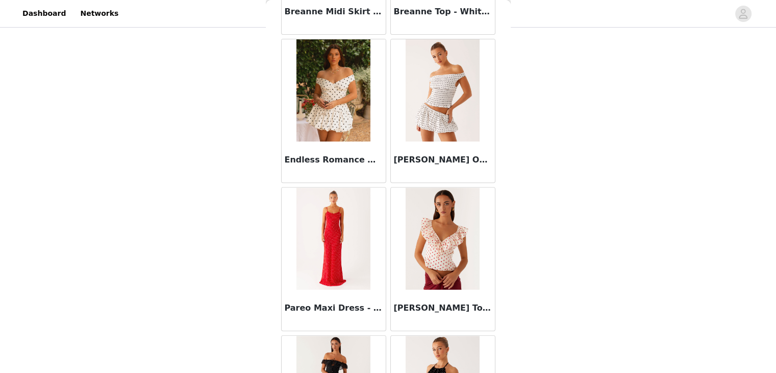
click at [346, 97] on img at bounding box center [333, 90] width 74 height 102
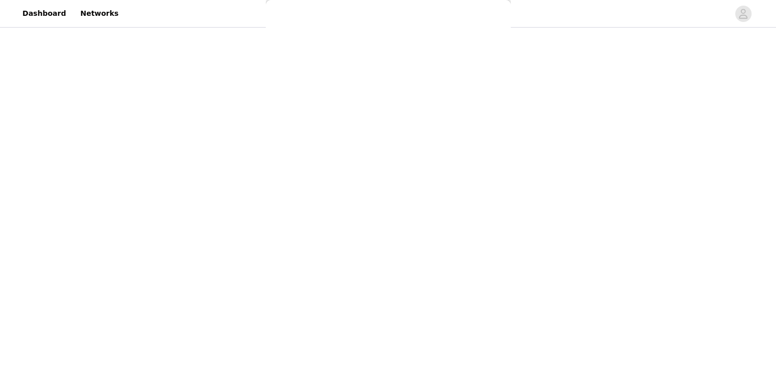
scroll to position [211, 0]
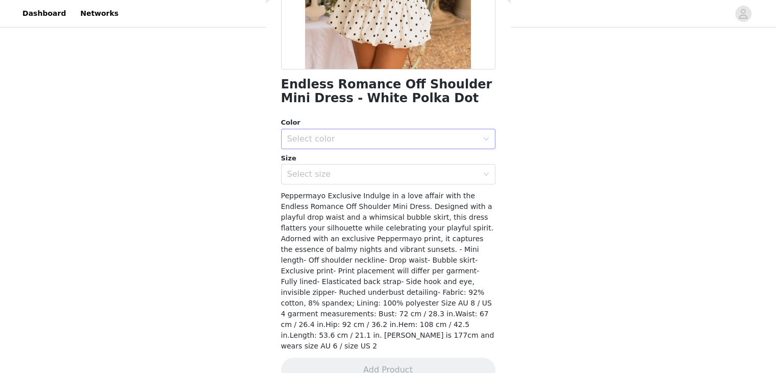
click at [345, 130] on div "Select color" at bounding box center [384, 138] width 195 height 19
click at [339, 161] on li "White Polka Dot" at bounding box center [384, 161] width 207 height 16
click at [340, 172] on div "Select size" at bounding box center [382, 174] width 191 height 10
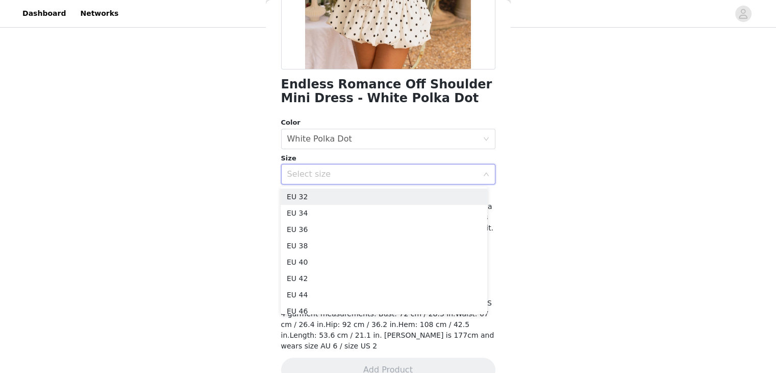
click at [224, 136] on div "STEP 1 OF 5 Select your styles! Please note that the sizes are in EU Sizes 2/3 …" at bounding box center [388, 129] width 776 height 342
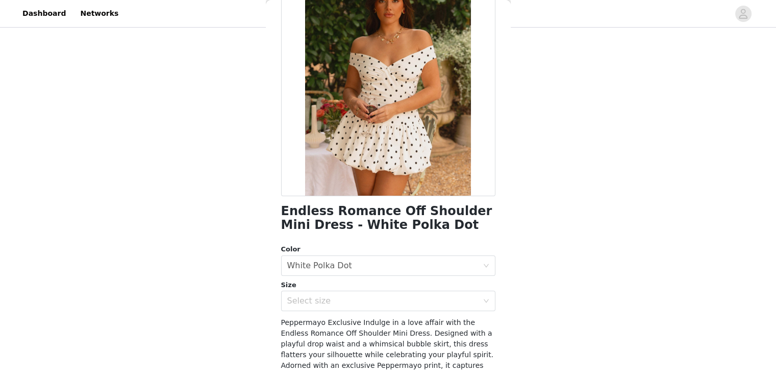
scroll to position [0, 0]
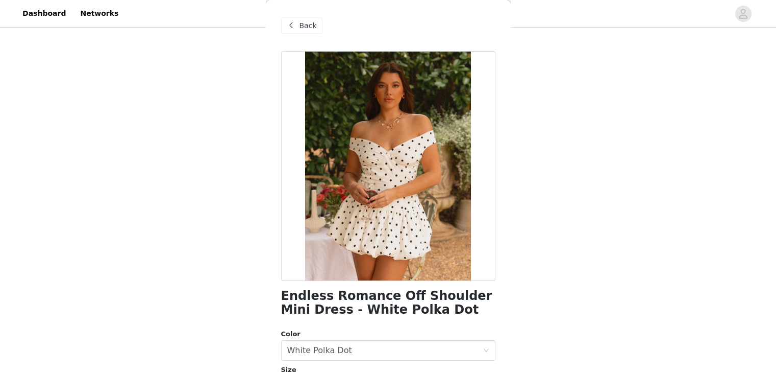
click at [300, 24] on span "Back" at bounding box center [308, 25] width 17 height 11
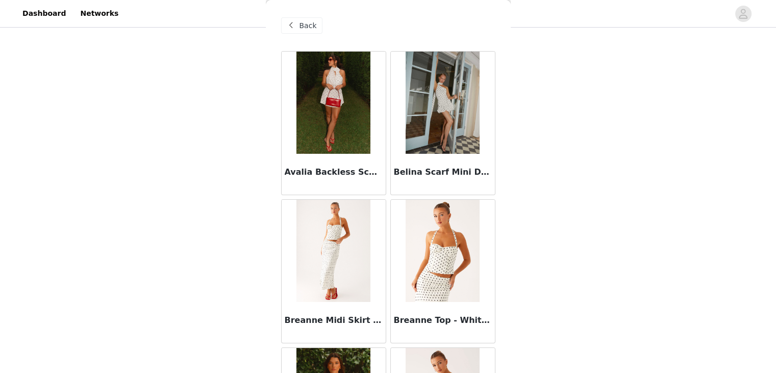
click at [340, 116] on img at bounding box center [333, 103] width 74 height 102
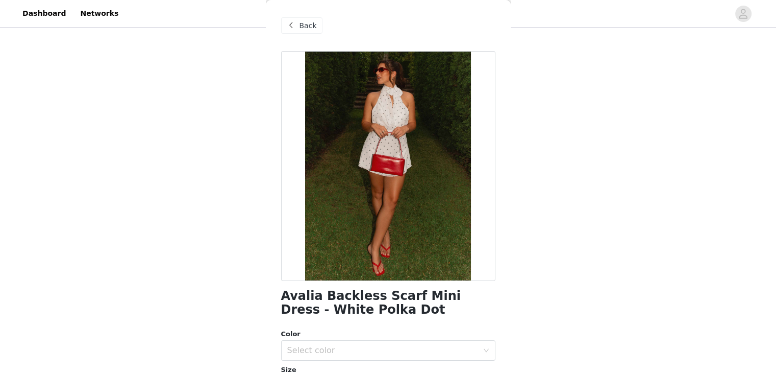
click at [297, 18] on div "Back" at bounding box center [301, 25] width 41 height 16
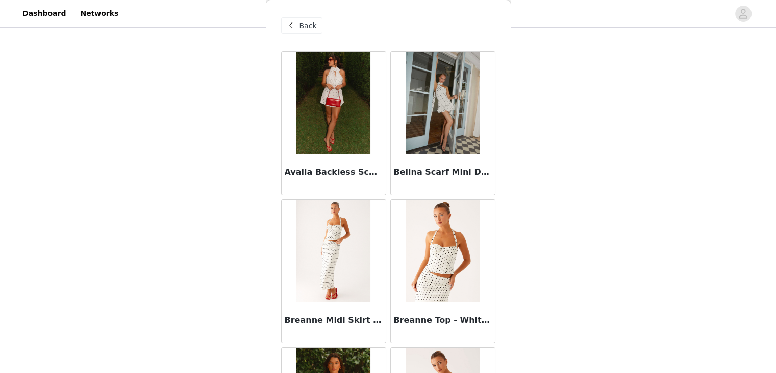
click at [422, 131] on img at bounding box center [443, 103] width 74 height 102
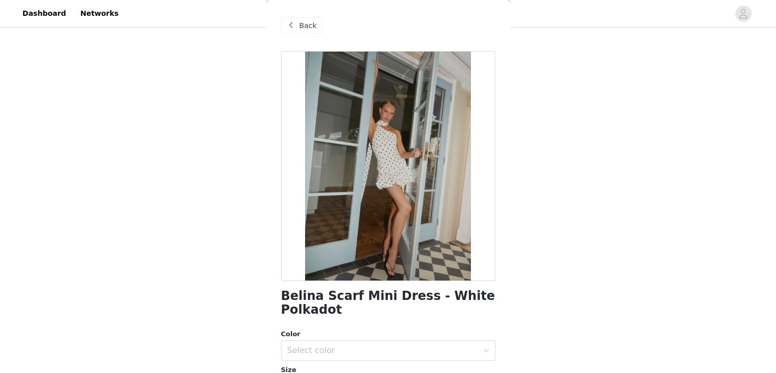
scroll to position [190, 0]
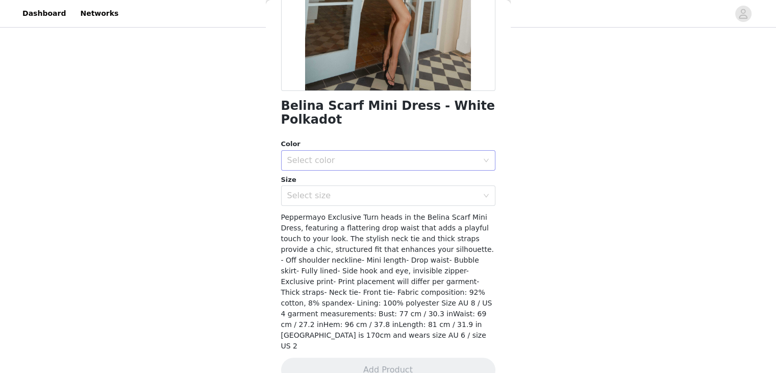
click at [298, 153] on div "Select color" at bounding box center [384, 160] width 195 height 19
click at [303, 183] on li "White Polkadot" at bounding box center [384, 182] width 207 height 16
click at [319, 203] on div "Select size" at bounding box center [384, 195] width 195 height 19
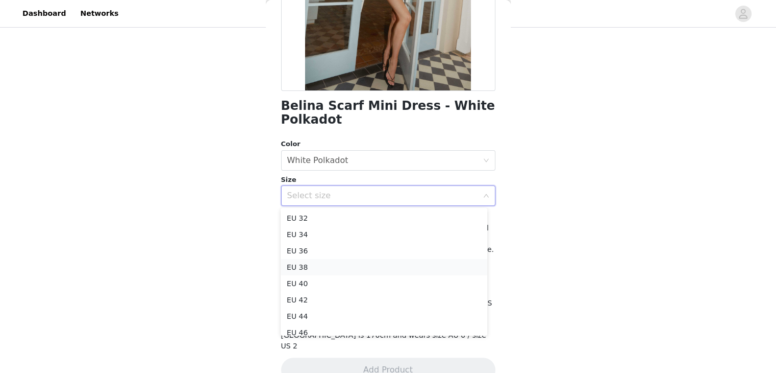
click at [312, 265] on li "EU 38" at bounding box center [384, 267] width 207 height 16
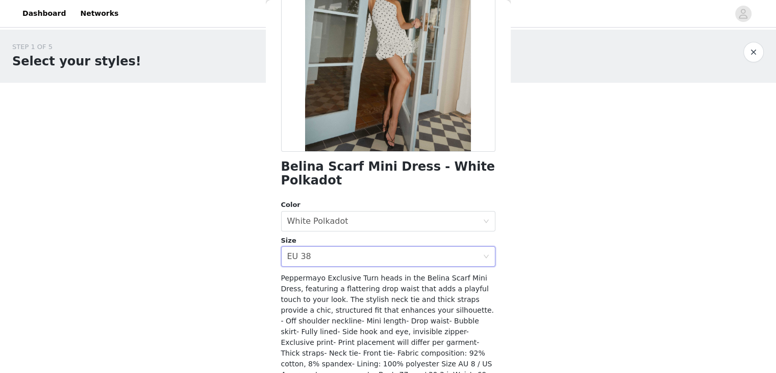
scroll to position [0, 0]
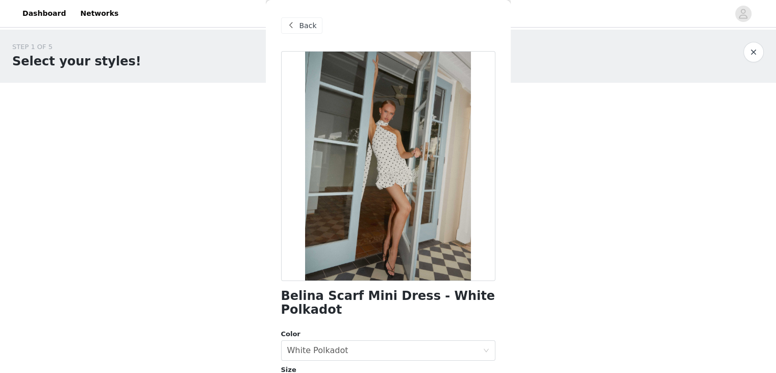
click at [304, 28] on span "Back" at bounding box center [308, 25] width 17 height 11
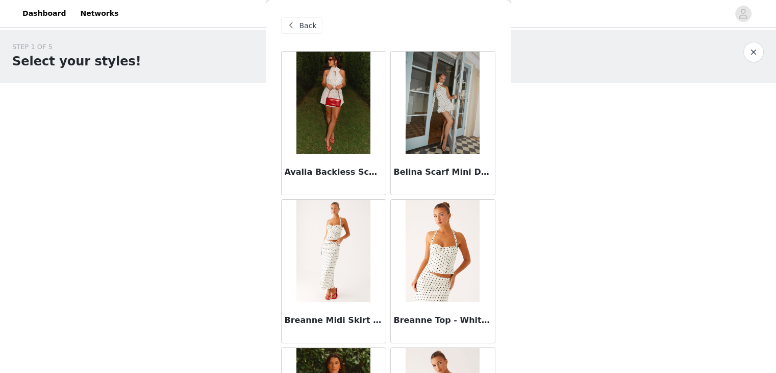
click at [304, 28] on span "Back" at bounding box center [308, 25] width 17 height 11
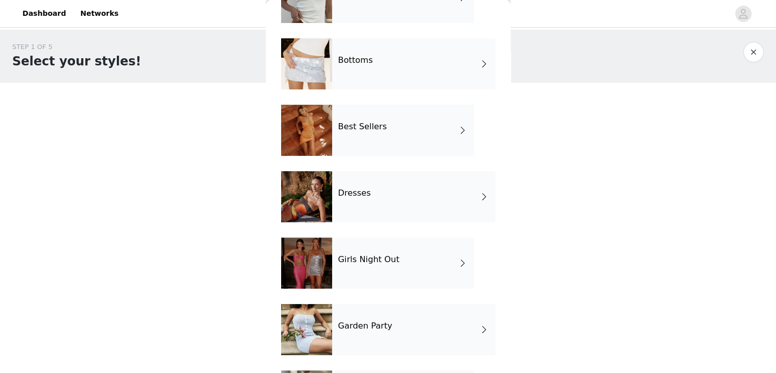
scroll to position [143, 0]
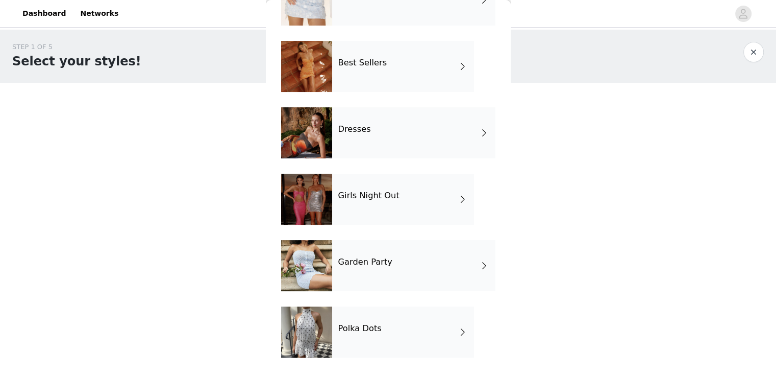
click at [345, 142] on div "Dresses" at bounding box center [413, 132] width 163 height 51
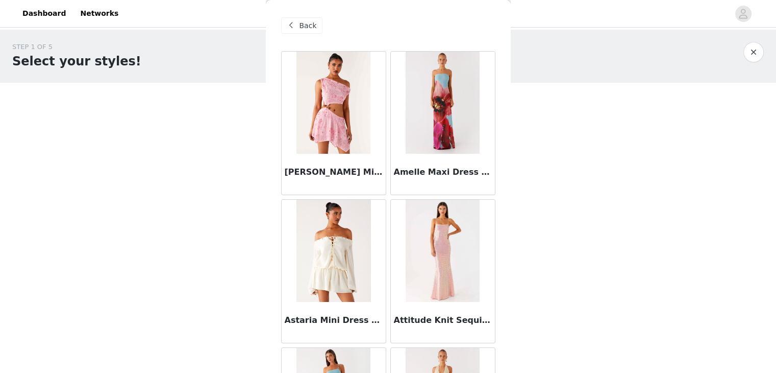
scroll to position [204, 0]
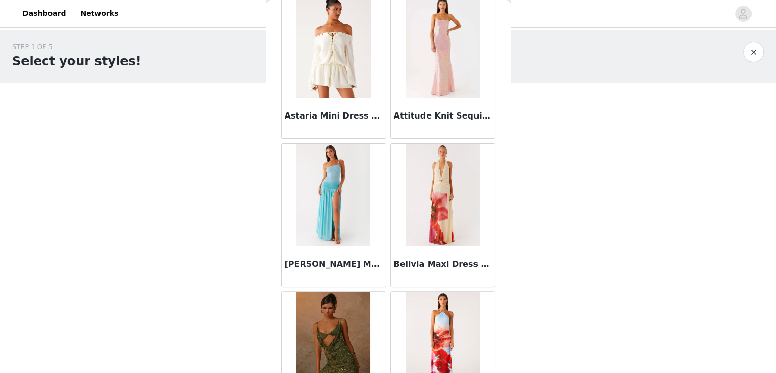
click at [330, 87] on img at bounding box center [333, 46] width 75 height 102
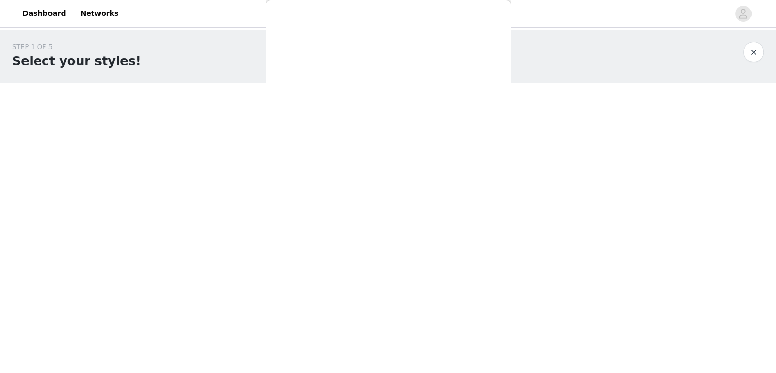
scroll to position [0, 0]
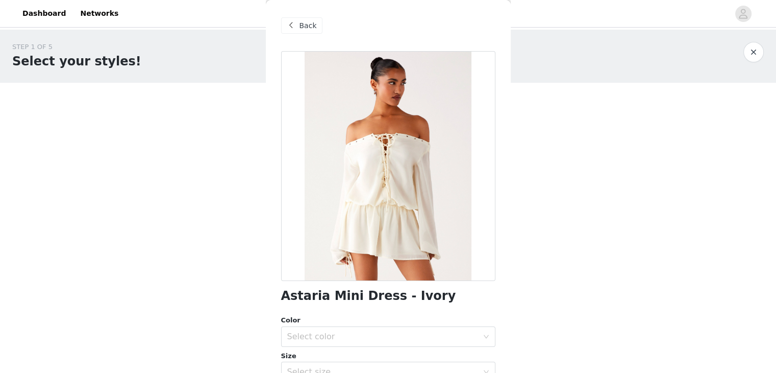
click at [303, 21] on span "Back" at bounding box center [308, 25] width 17 height 11
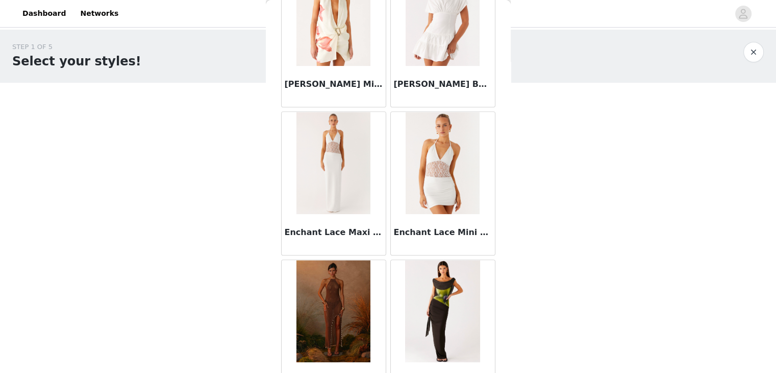
scroll to position [1072, 0]
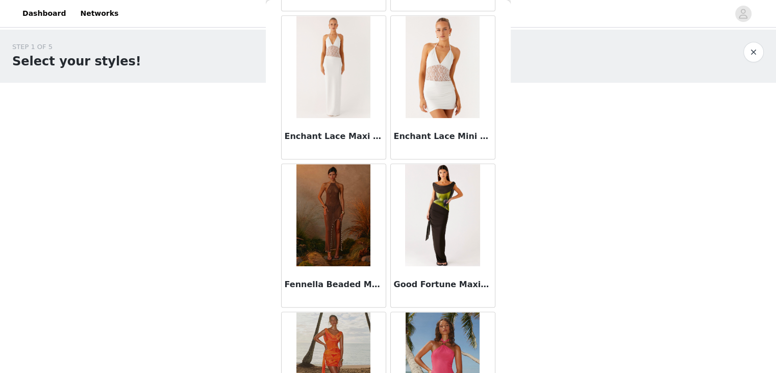
click at [312, 221] on img at bounding box center [333, 215] width 74 height 102
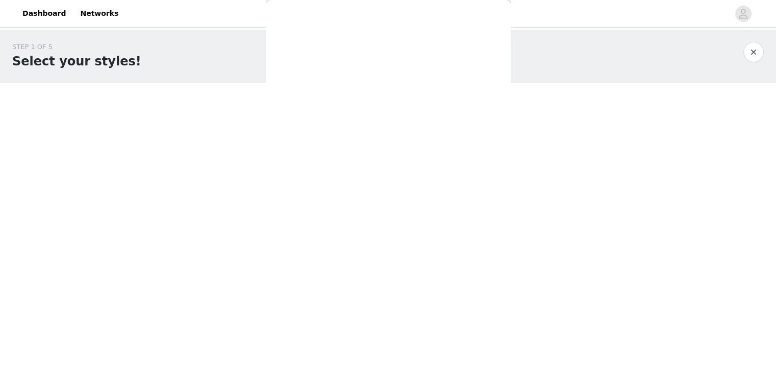
scroll to position [0, 0]
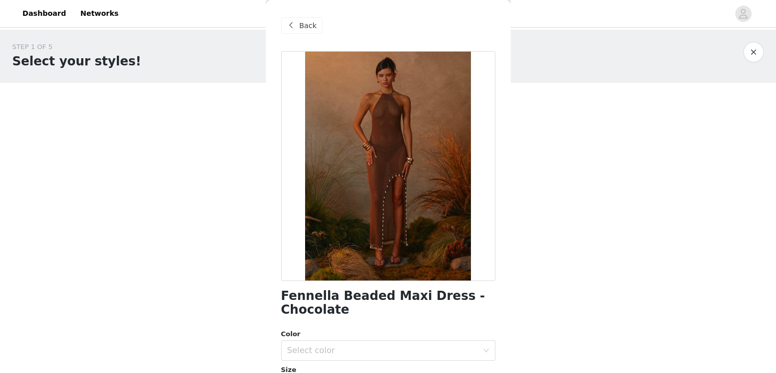
click at [296, 23] on span at bounding box center [291, 25] width 12 height 12
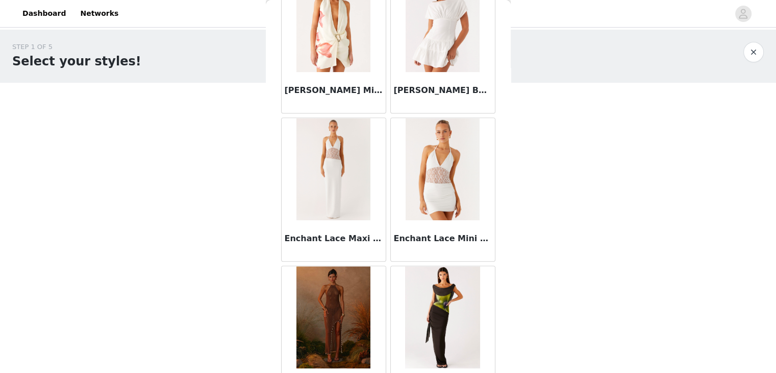
scroll to position [1187, 0]
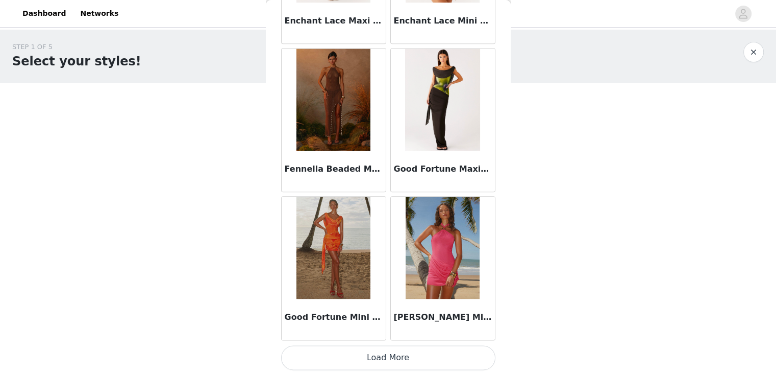
click at [433, 353] on button "Load More" at bounding box center [388, 357] width 214 height 24
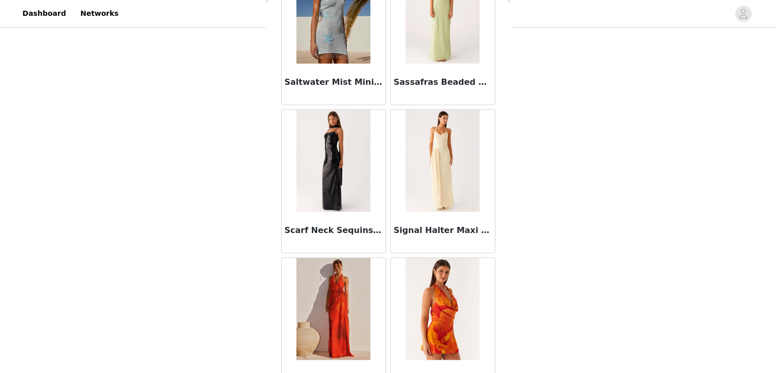
scroll to position [2463, 0]
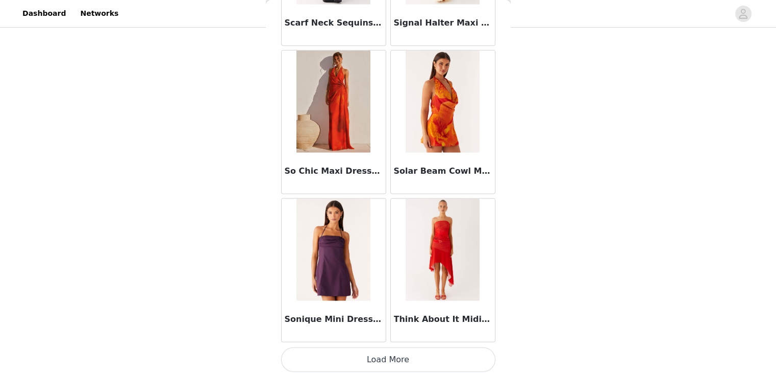
click at [396, 354] on button "Load More" at bounding box center [388, 359] width 214 height 24
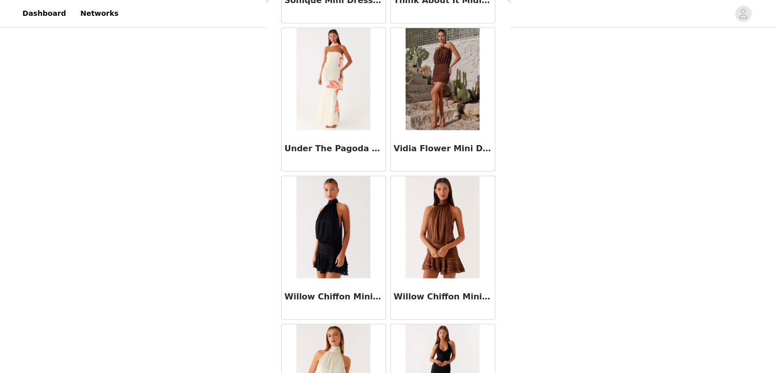
scroll to position [3073, 0]
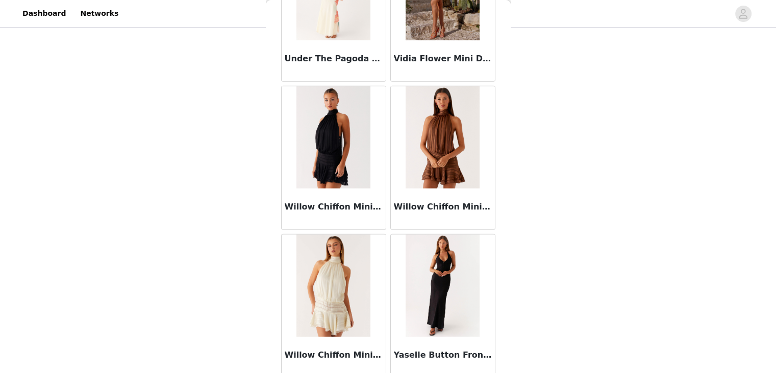
click at [327, 121] on img at bounding box center [333, 137] width 74 height 102
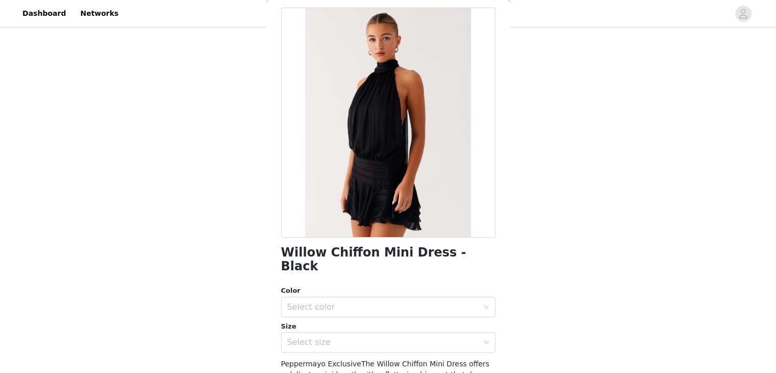
scroll to position [0, 0]
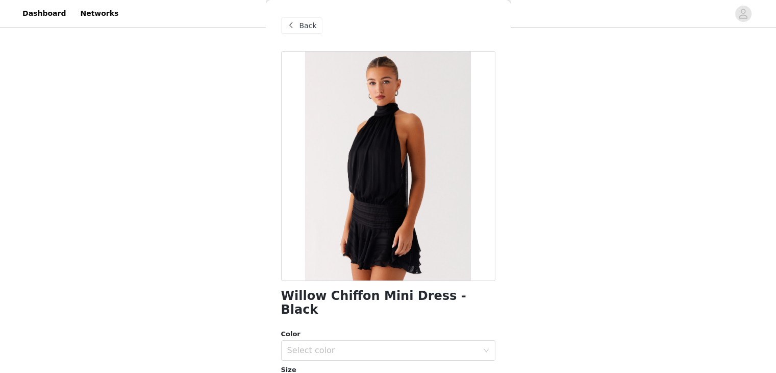
click at [300, 27] on span "Back" at bounding box center [308, 25] width 17 height 11
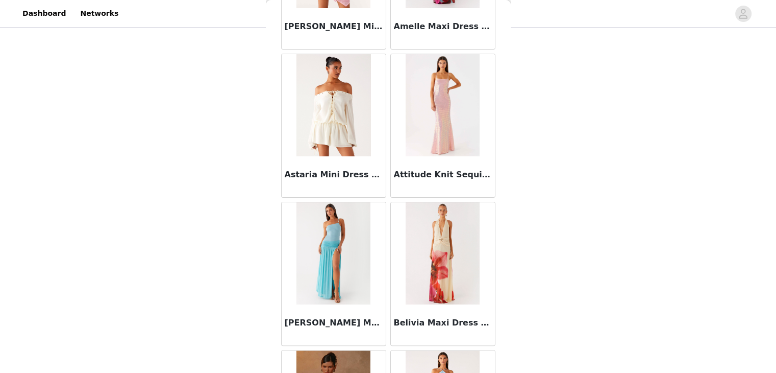
scroll to position [255, 0]
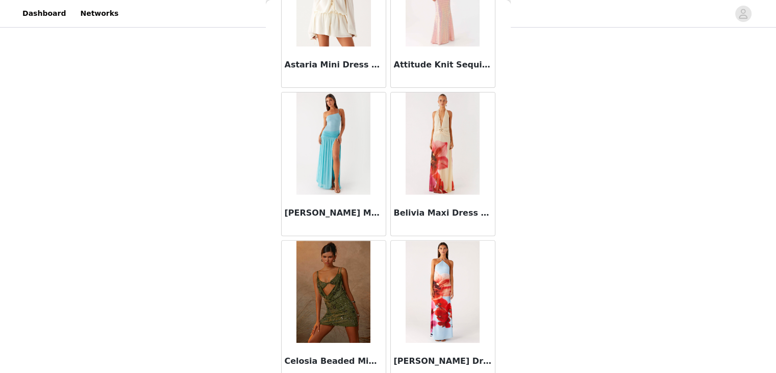
click at [512, 45] on div "STEP 1 OF 5 Select your styles! Please note that the sizes are in EU Sizes 2/3 …" at bounding box center [388, 129] width 776 height 342
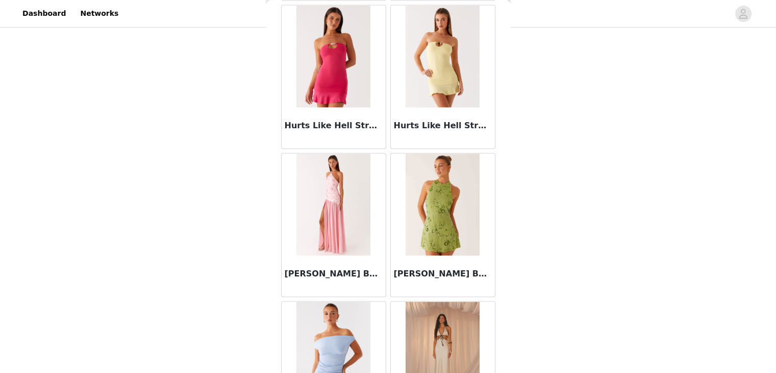
scroll to position [0, 0]
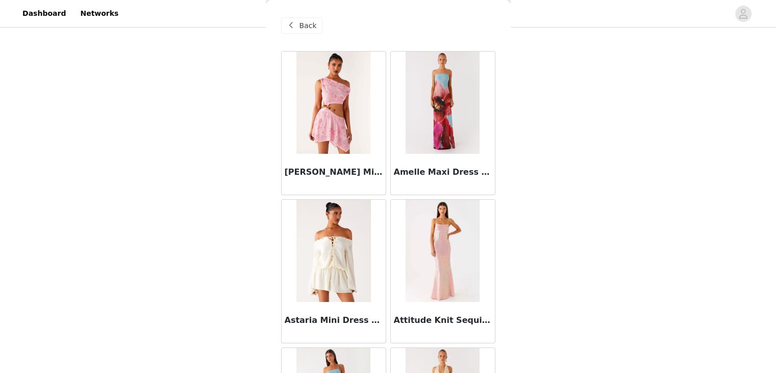
click at [305, 22] on span "Back" at bounding box center [308, 25] width 17 height 11
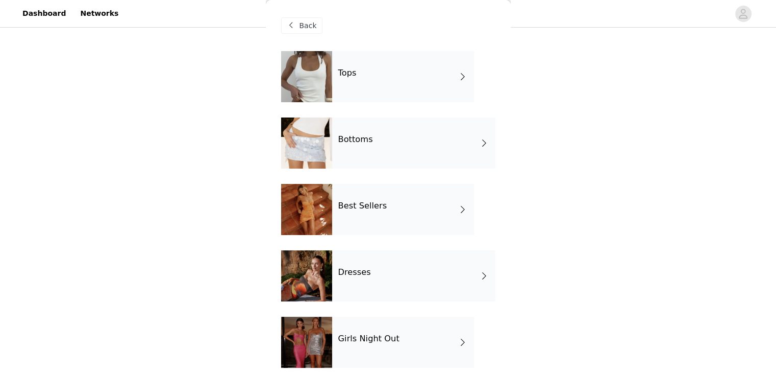
click at [368, 334] on h4 "Girls Night Out" at bounding box center [368, 338] width 61 height 9
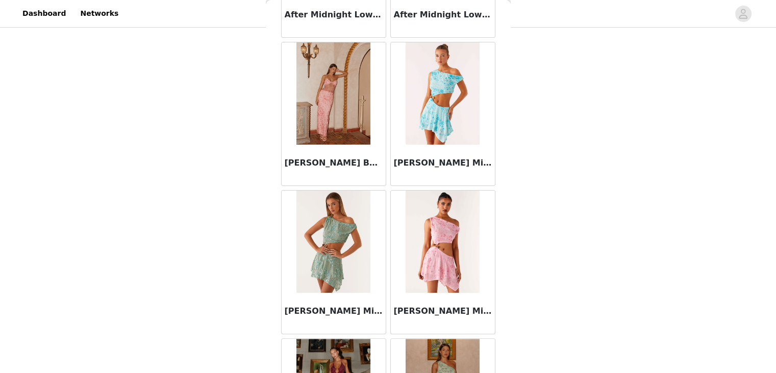
scroll to position [255, 0]
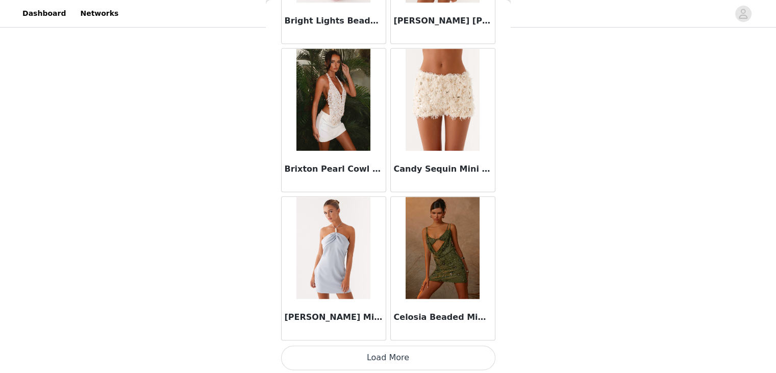
click at [409, 352] on button "Load More" at bounding box center [388, 357] width 214 height 24
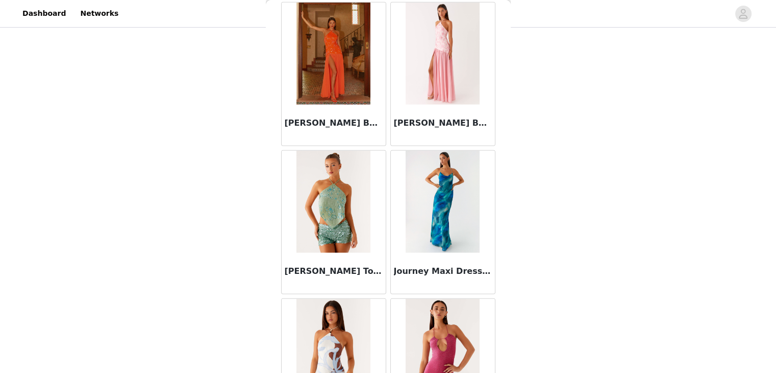
scroll to position [2665, 0]
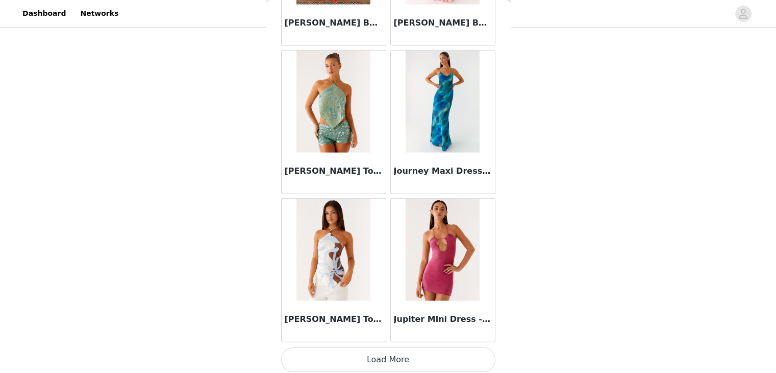
click at [366, 360] on button "Load More" at bounding box center [388, 359] width 214 height 24
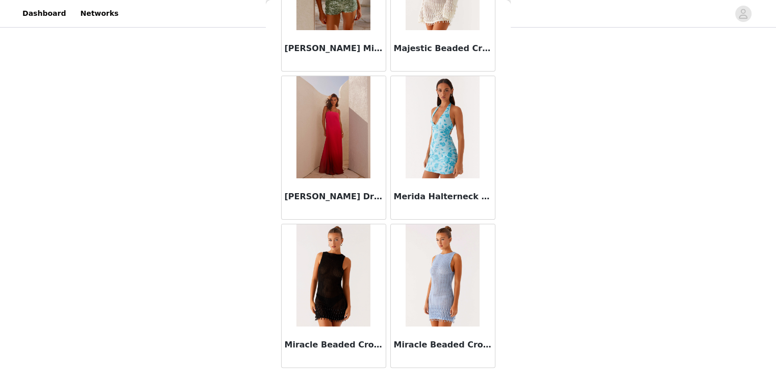
scroll to position [4143, 0]
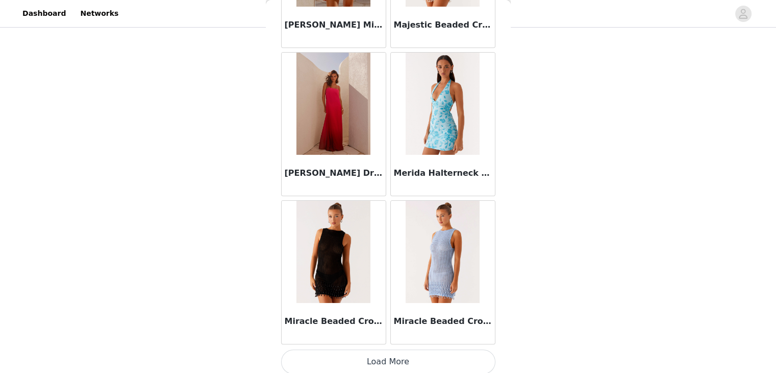
click at [382, 350] on button "Load More" at bounding box center [388, 361] width 214 height 24
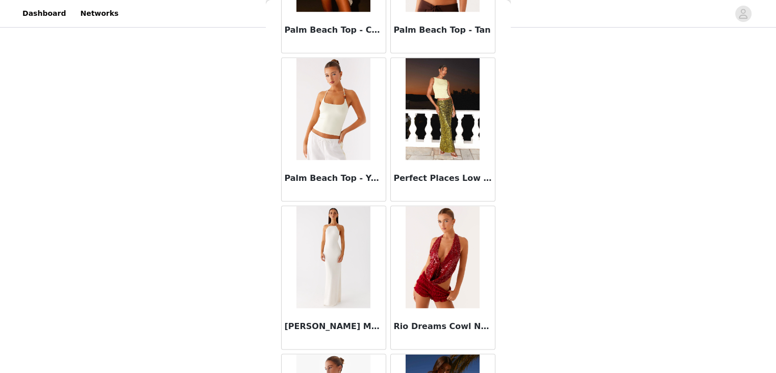
scroll to position [5621, 0]
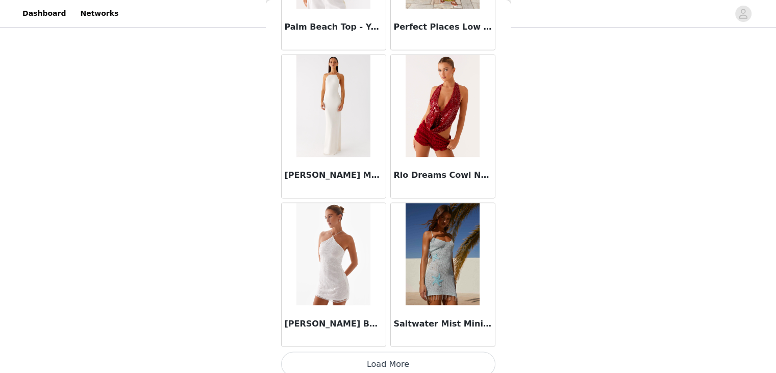
click at [392, 357] on button "Load More" at bounding box center [388, 363] width 214 height 24
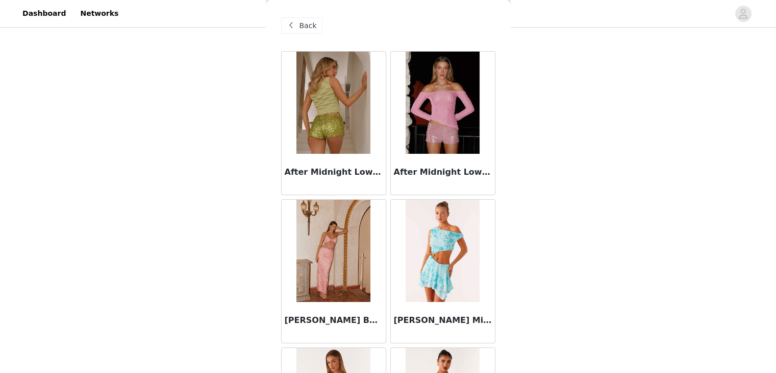
click at [298, 21] on div "Back" at bounding box center [301, 25] width 41 height 16
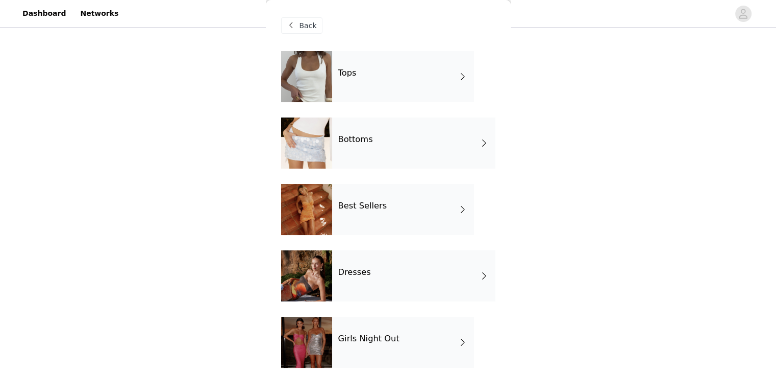
click at [298, 21] on div "Back" at bounding box center [301, 25] width 41 height 16
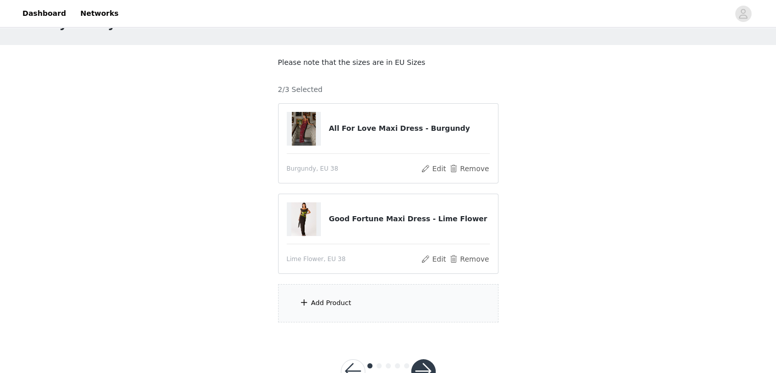
scroll to position [72, 0]
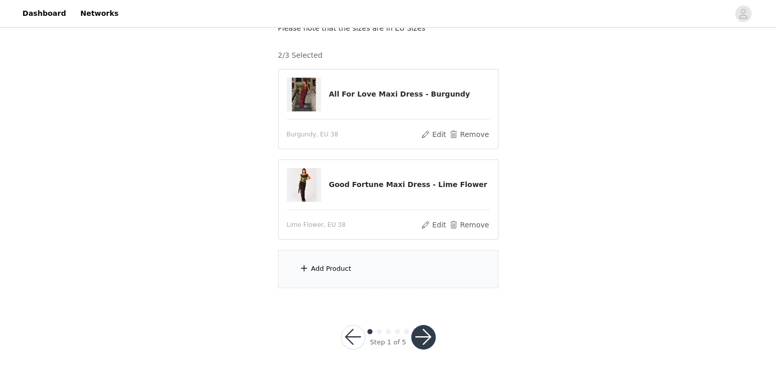
click at [358, 343] on button "button" at bounding box center [353, 337] width 24 height 24
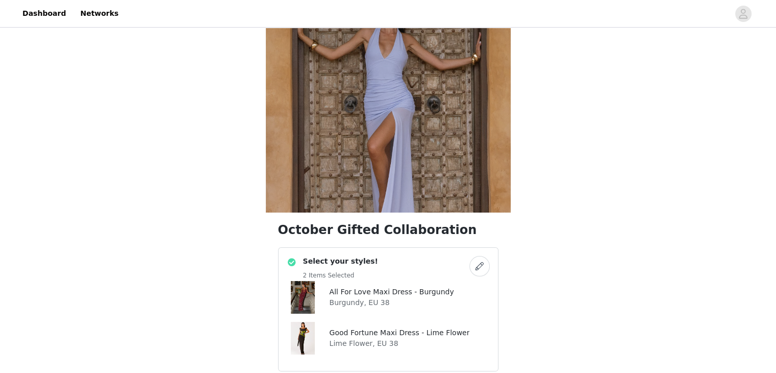
scroll to position [153, 0]
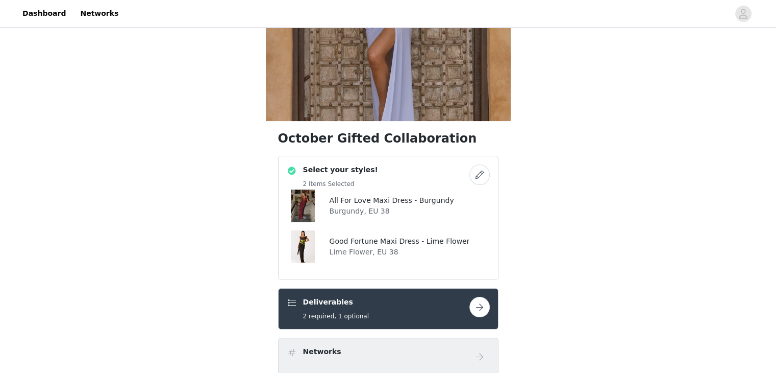
click at [478, 174] on button "button" at bounding box center [479, 174] width 20 height 20
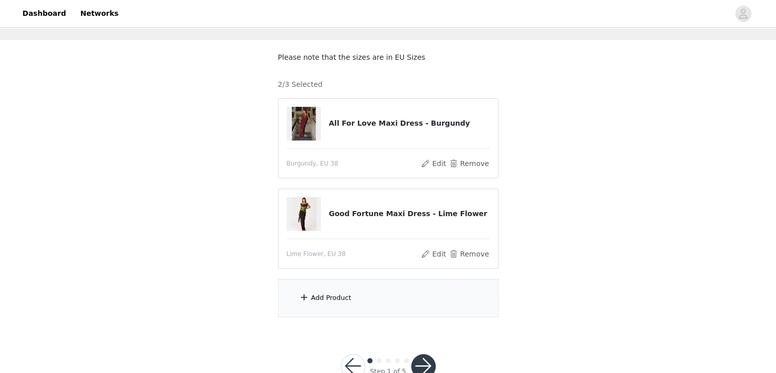
scroll to position [72, 0]
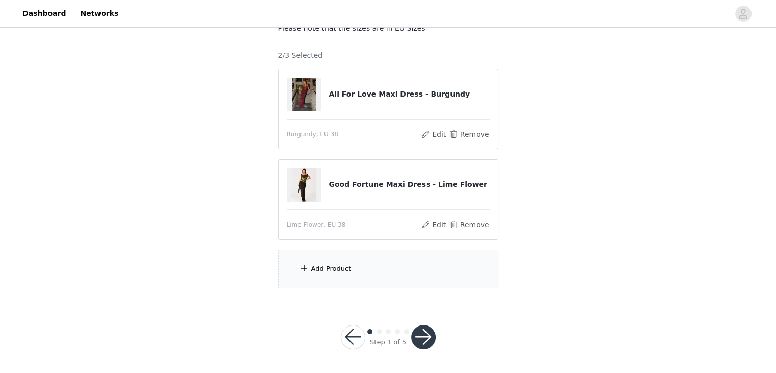
click at [318, 273] on div "Add Product" at bounding box center [388, 269] width 220 height 38
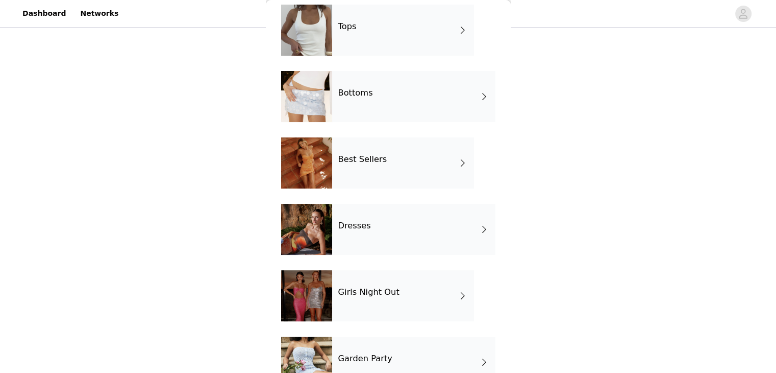
scroll to position [143, 0]
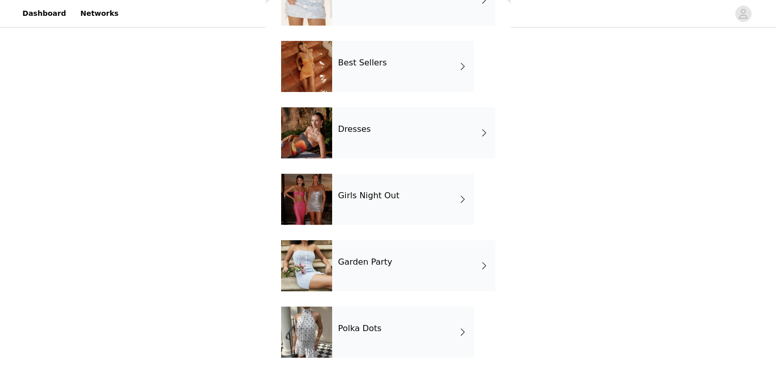
click at [354, 67] on h4 "Best Sellers" at bounding box center [362, 62] width 49 height 9
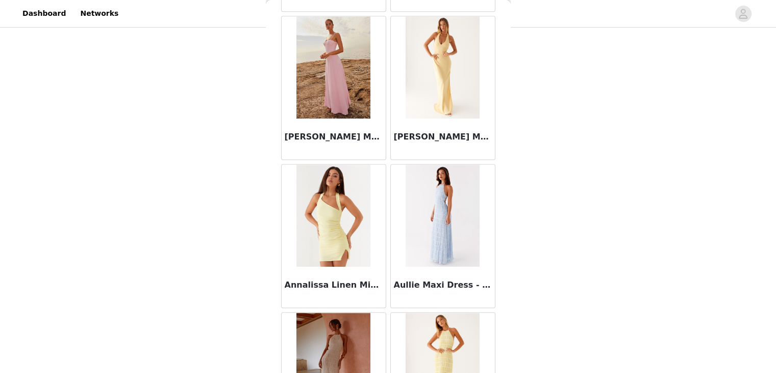
scroll to position [1187, 0]
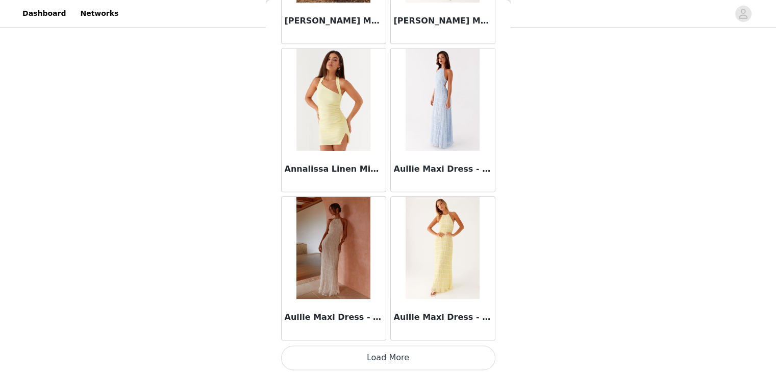
click at [375, 354] on button "Load More" at bounding box center [388, 357] width 214 height 24
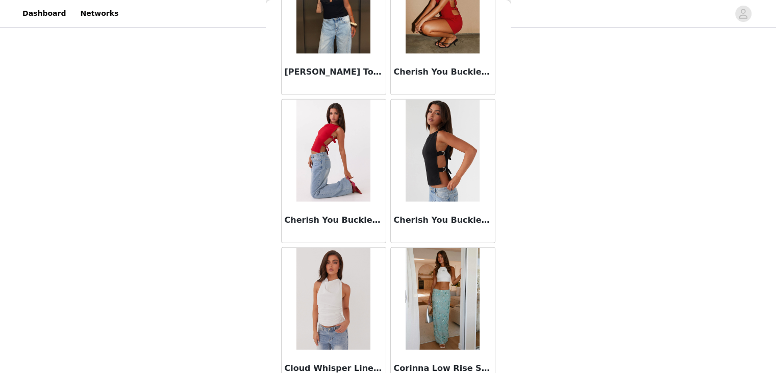
scroll to position [2665, 0]
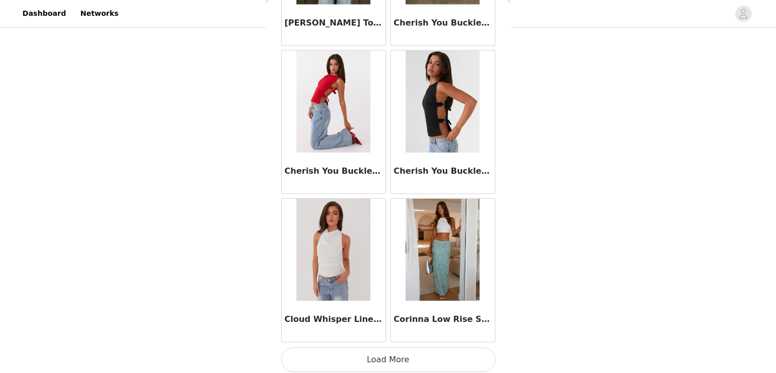
click at [388, 354] on button "Load More" at bounding box center [388, 359] width 214 height 24
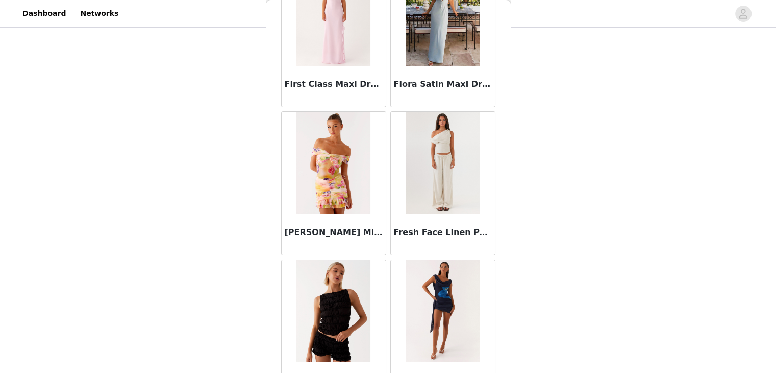
scroll to position [4043, 0]
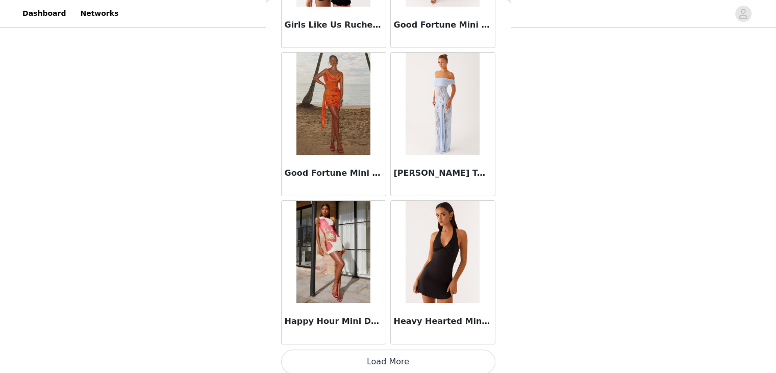
click at [401, 358] on button "Load More" at bounding box center [388, 361] width 214 height 24
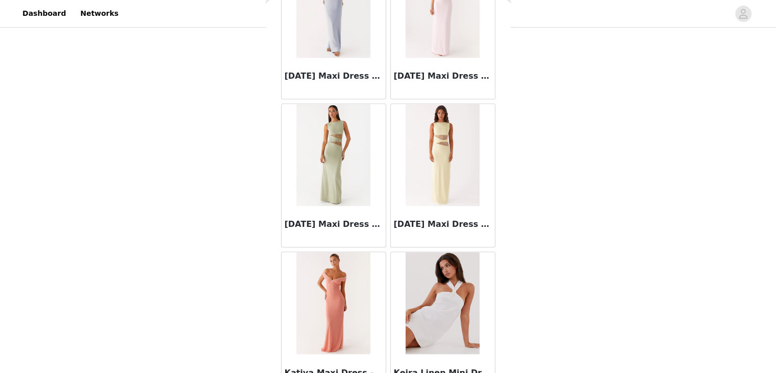
scroll to position [5621, 0]
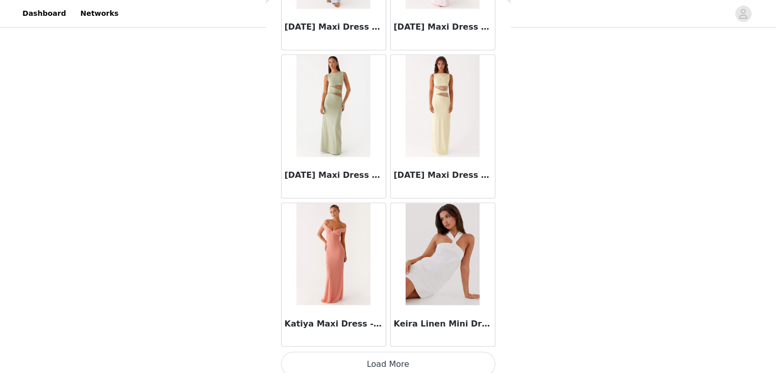
click at [370, 354] on button "Load More" at bounding box center [388, 363] width 214 height 24
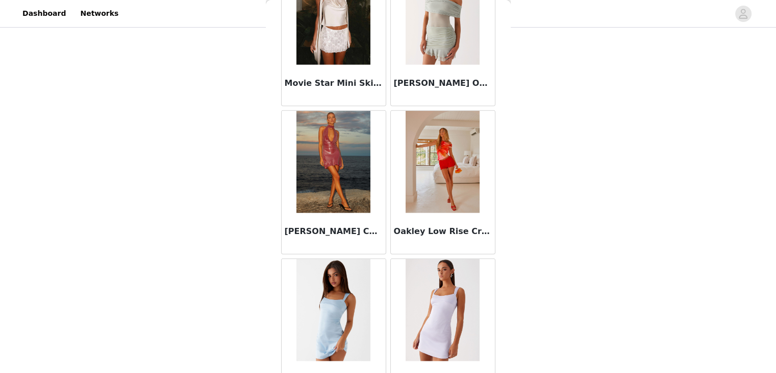
scroll to position [7098, 0]
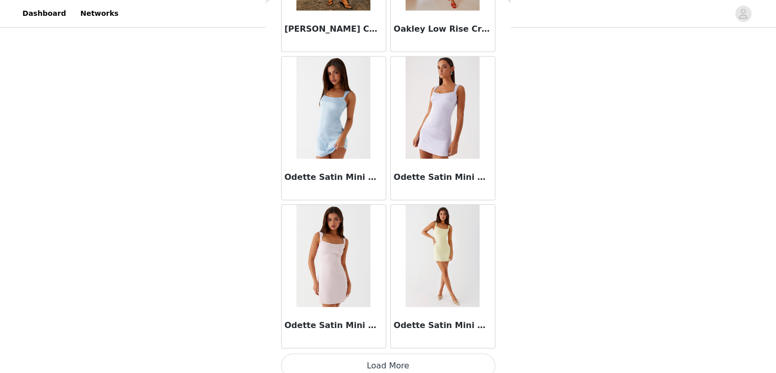
click at [335, 361] on button "Load More" at bounding box center [388, 365] width 214 height 24
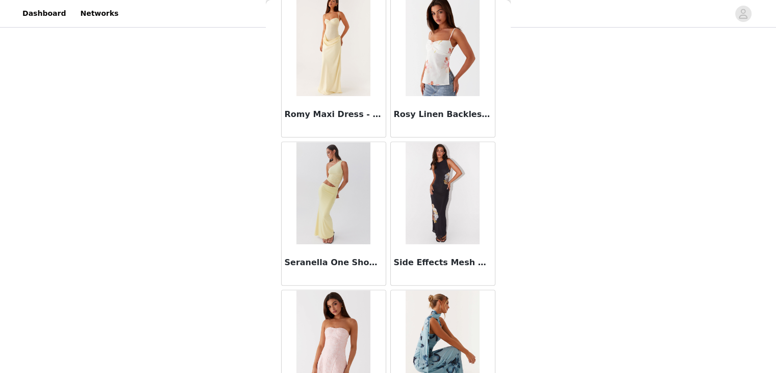
scroll to position [8576, 0]
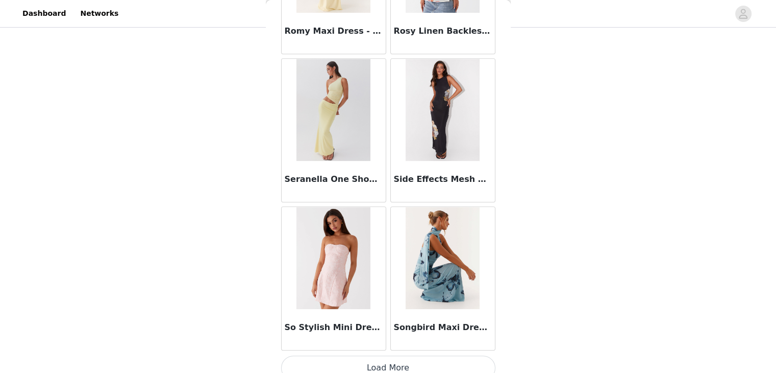
click at [400, 355] on button "Load More" at bounding box center [388, 367] width 214 height 24
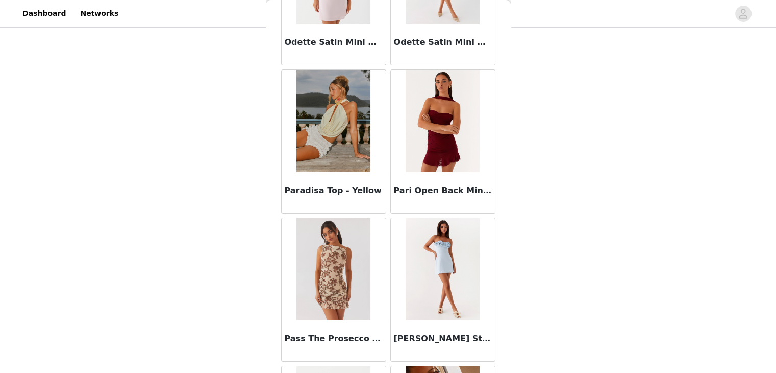
scroll to position [7687, 0]
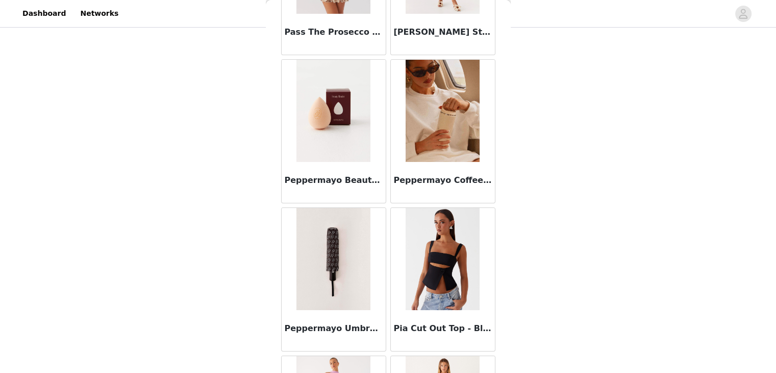
click at [439, 162] on div "Peppermayo Coffee Cup - Ivory" at bounding box center [443, 182] width 104 height 41
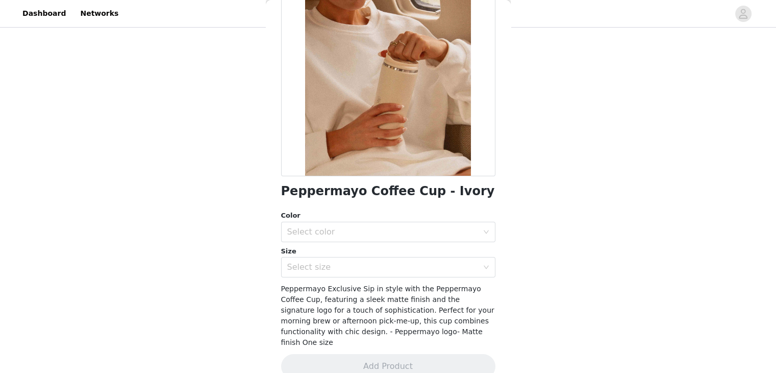
scroll to position [112, 0]
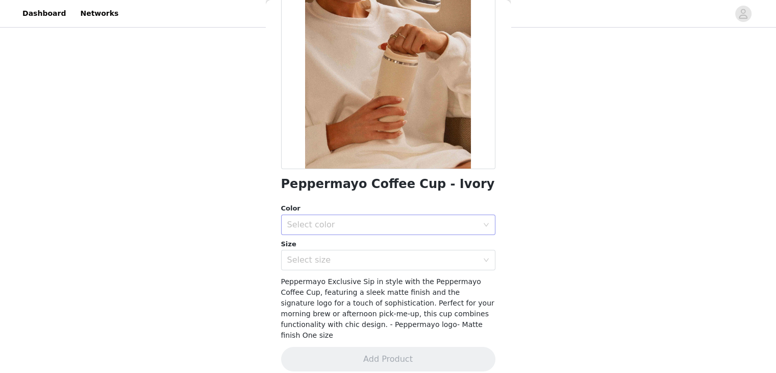
click at [324, 222] on div "Select color" at bounding box center [382, 224] width 191 height 10
click at [318, 250] on li "Ivory" at bounding box center [384, 247] width 207 height 16
click at [307, 259] on div "Select size" at bounding box center [382, 260] width 191 height 10
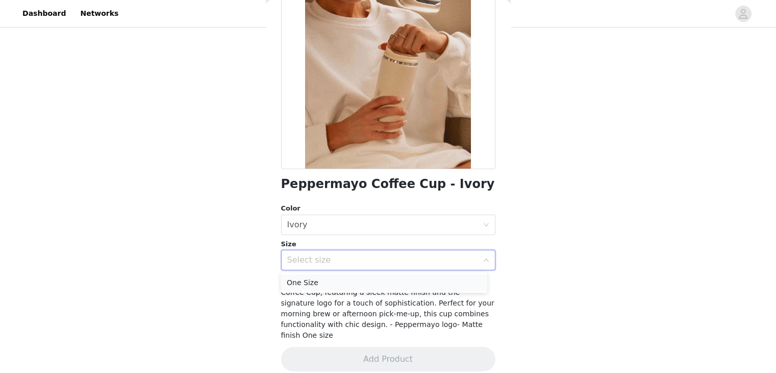
click at [309, 278] on li "One Size" at bounding box center [384, 282] width 207 height 16
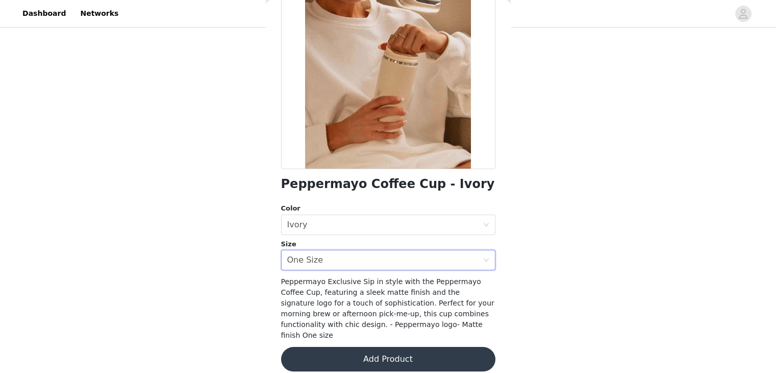
click at [381, 350] on button "Add Product" at bounding box center [388, 358] width 214 height 24
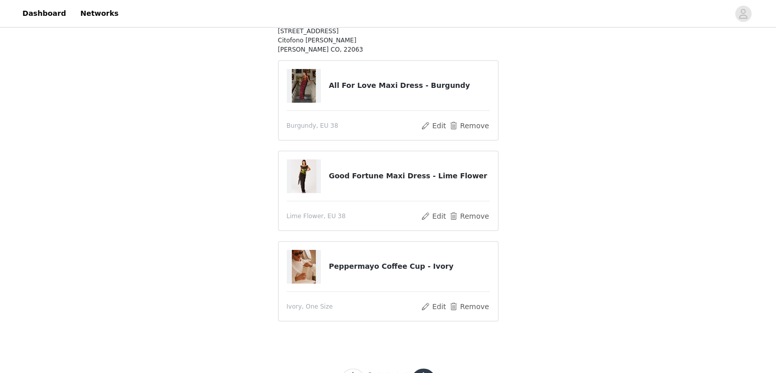
scroll to position [173, 0]
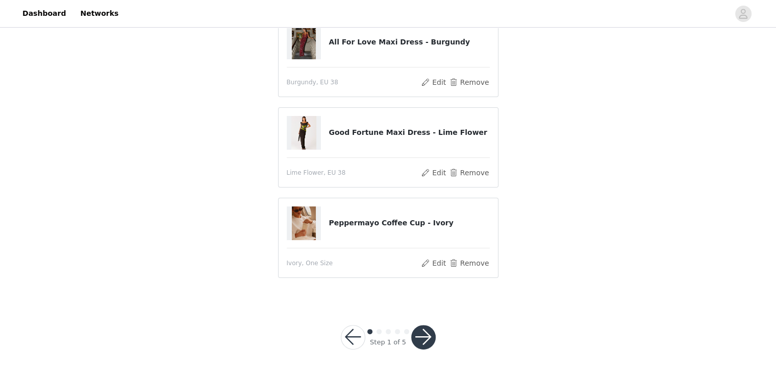
click at [420, 336] on button "button" at bounding box center [423, 337] width 24 height 24
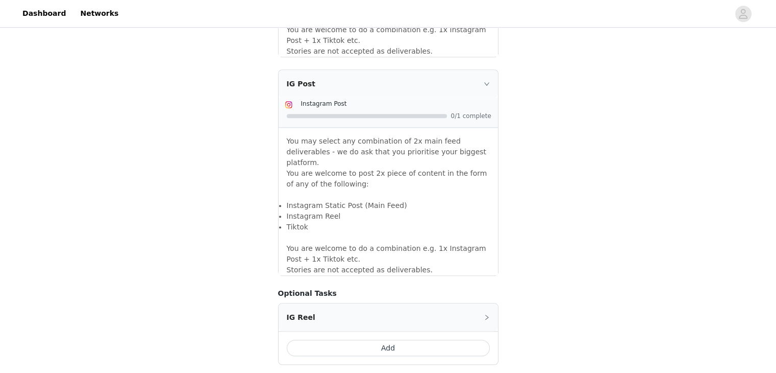
scroll to position [868, 0]
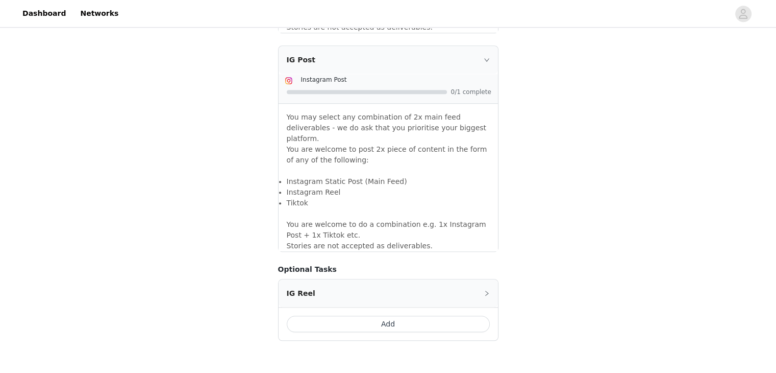
click at [484, 58] on icon "icon: right" at bounding box center [486, 59] width 5 height 3
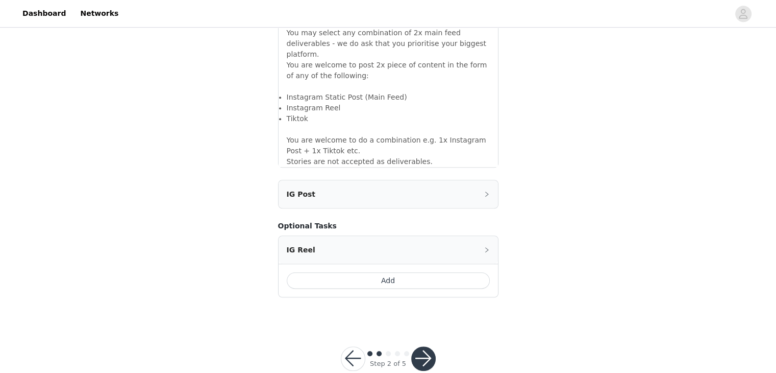
scroll to position [744, 0]
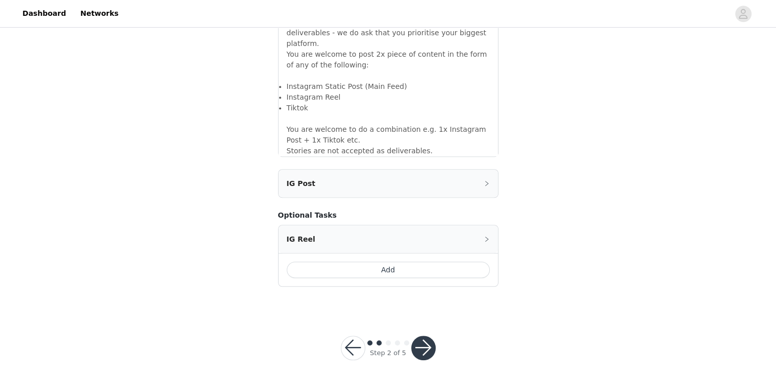
click at [474, 170] on div "IG Post" at bounding box center [388, 183] width 219 height 28
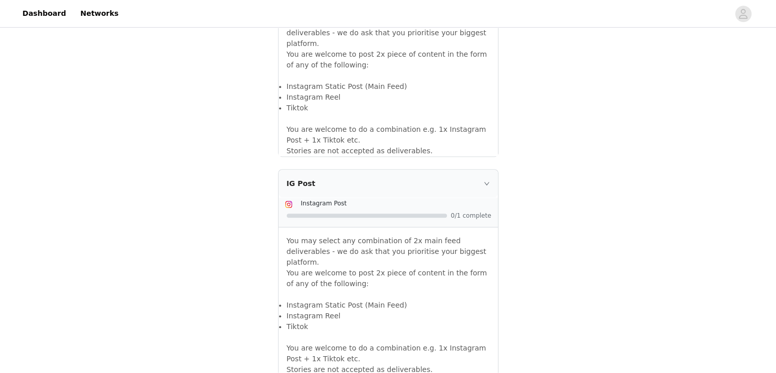
scroll to position [910, 0]
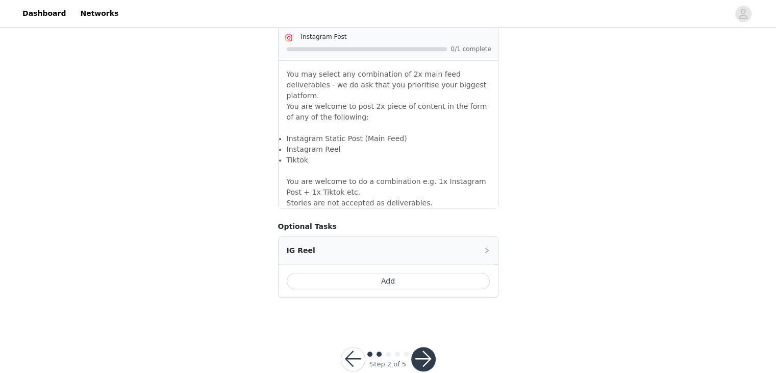
click at [422, 346] on button "button" at bounding box center [423, 358] width 24 height 24
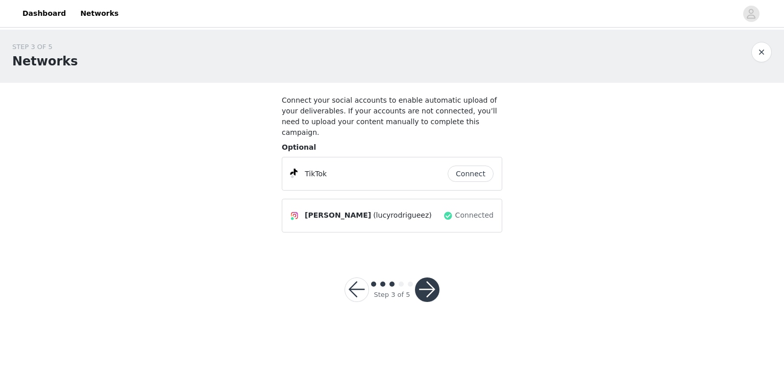
click at [426, 277] on button "button" at bounding box center [427, 289] width 24 height 24
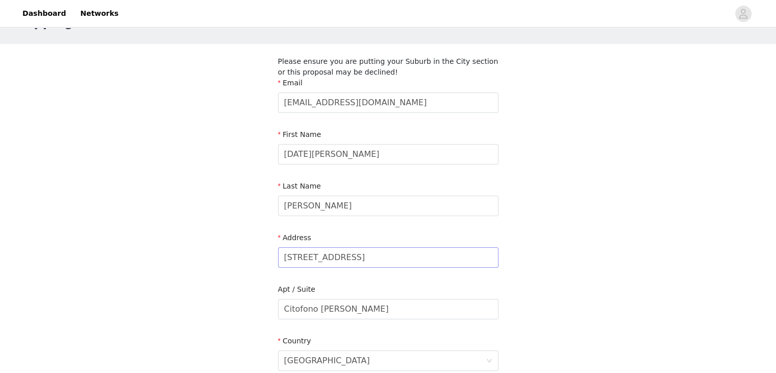
scroll to position [345, 0]
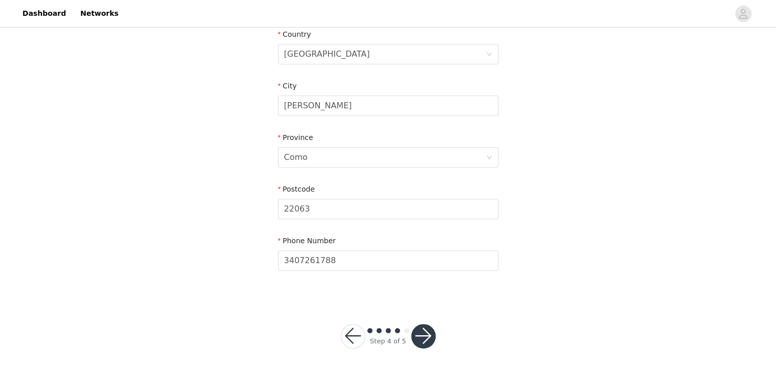
click at [431, 336] on button "button" at bounding box center [423, 336] width 24 height 24
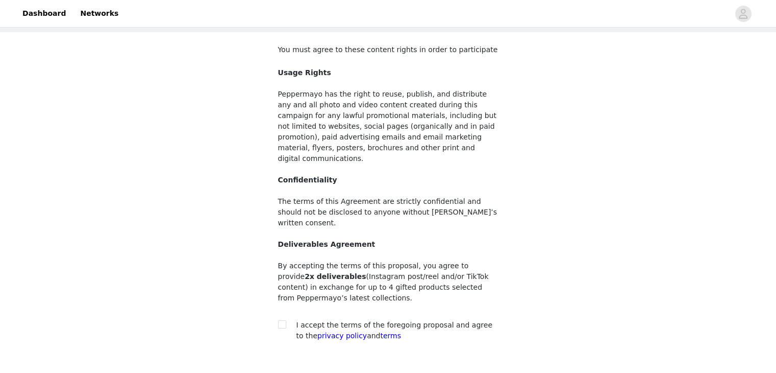
scroll to position [99, 0]
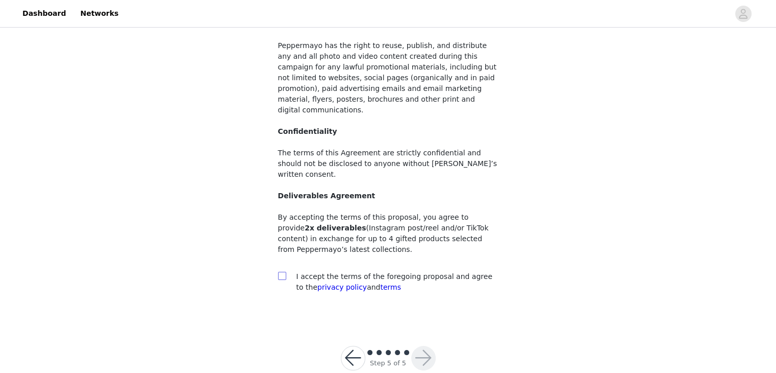
click at [281, 271] on input "checkbox" at bounding box center [281, 274] width 7 height 7
checkbox input "true"
click at [429, 345] on button "button" at bounding box center [423, 357] width 24 height 24
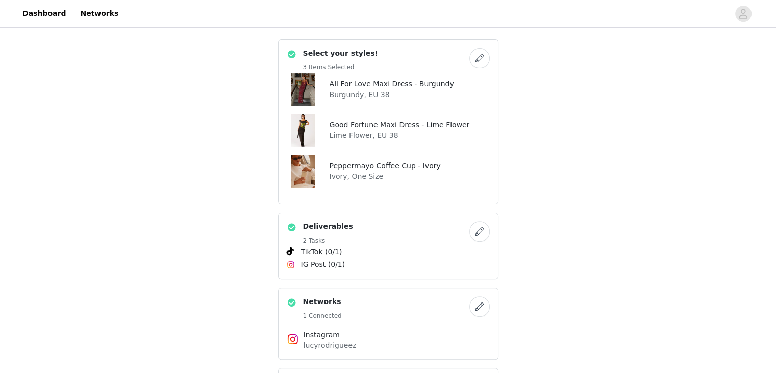
scroll to position [97, 0]
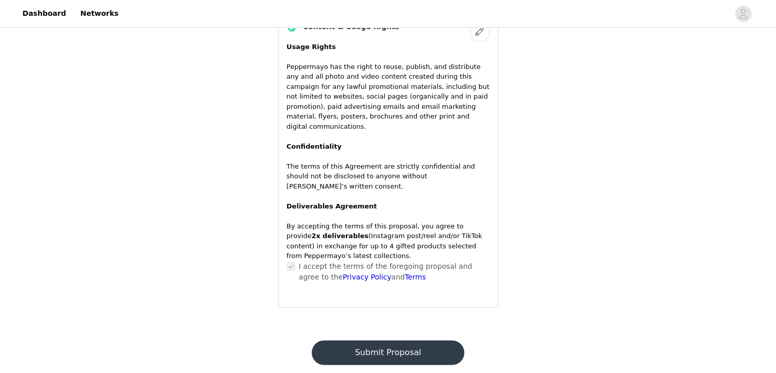
click at [396, 340] on button "Submit Proposal" at bounding box center [388, 352] width 153 height 24
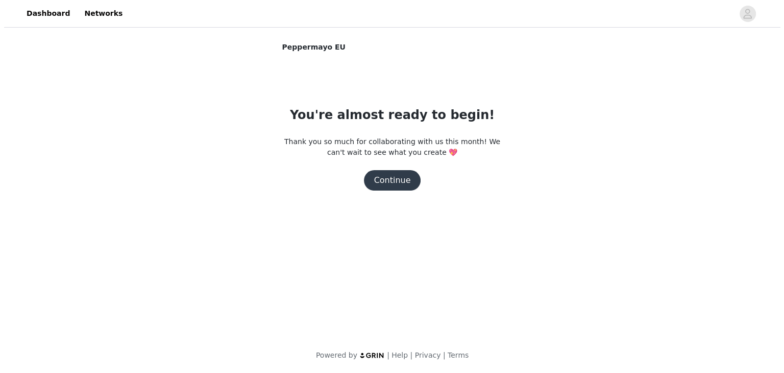
scroll to position [0, 0]
click at [390, 183] on button "Continue" at bounding box center [391, 180] width 57 height 20
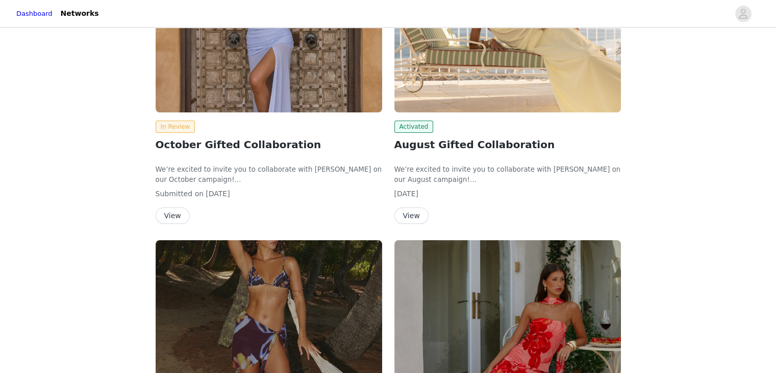
scroll to position [153, 0]
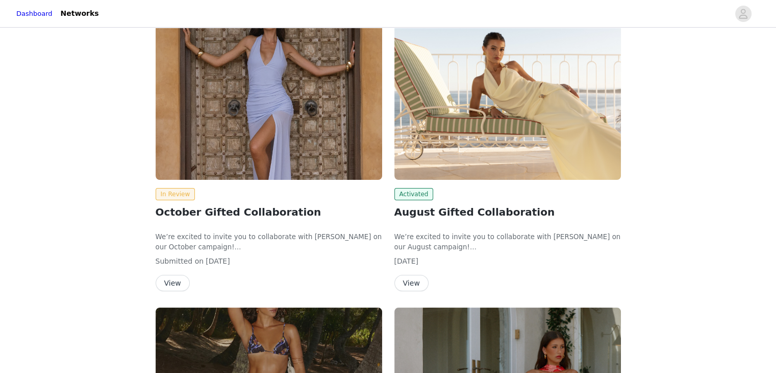
click at [168, 284] on button "View" at bounding box center [173, 283] width 34 height 16
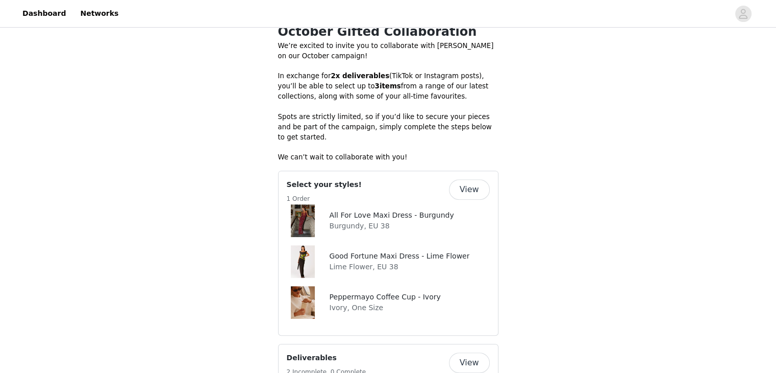
scroll to position [357, 0]
